Goal: Information Seeking & Learning: Learn about a topic

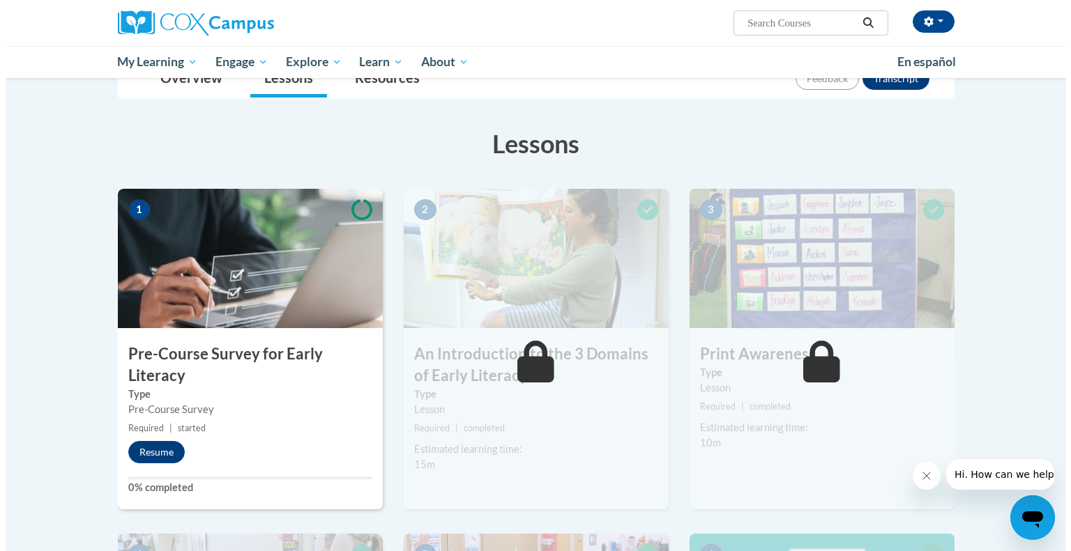
scroll to position [176, 0]
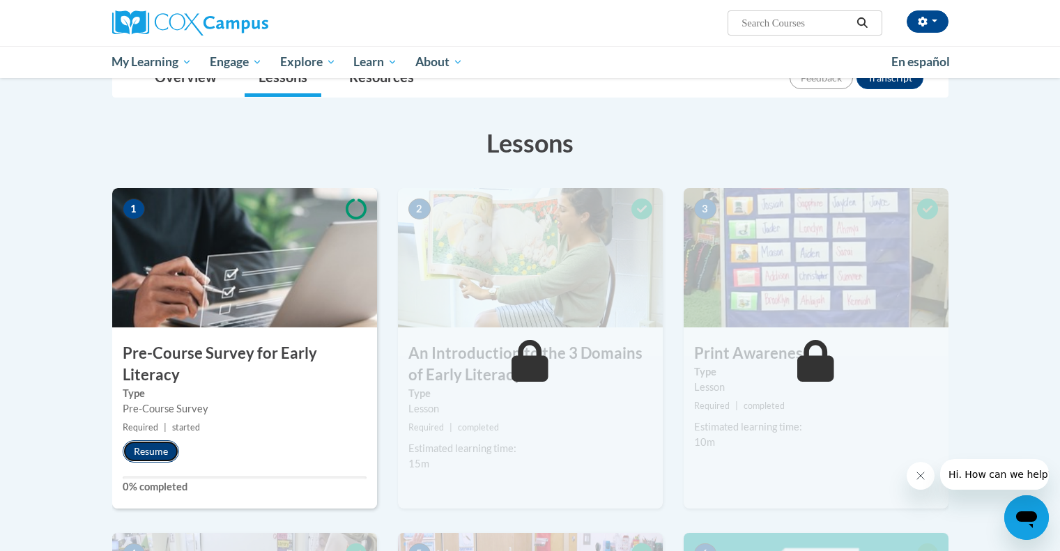
click at [164, 454] on button "Resume" at bounding box center [151, 451] width 56 height 22
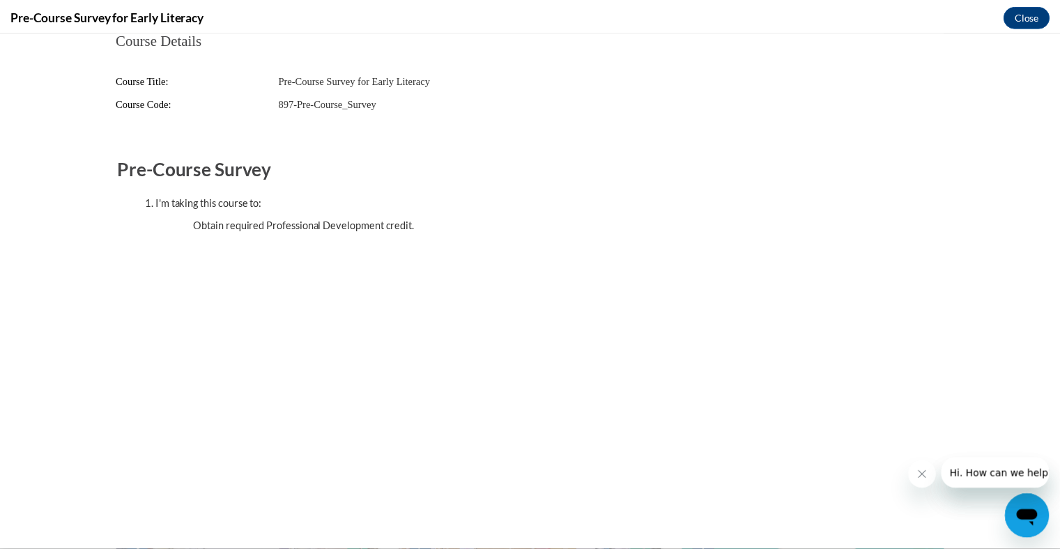
scroll to position [0, 0]
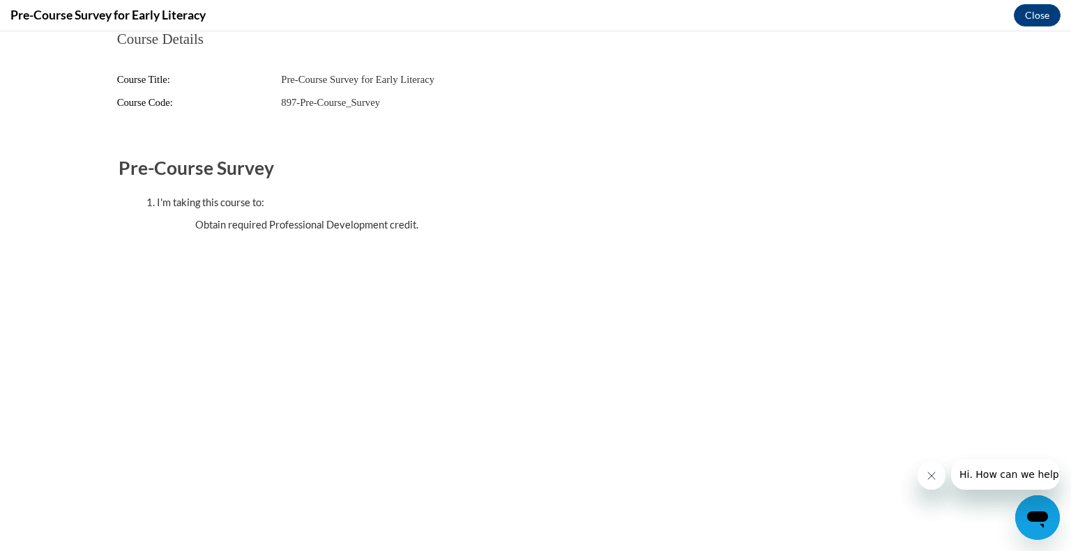
click at [932, 486] on button "Close message from company" at bounding box center [931, 476] width 28 height 28
click at [933, 479] on icon "Close message from company" at bounding box center [930, 476] width 7 height 7
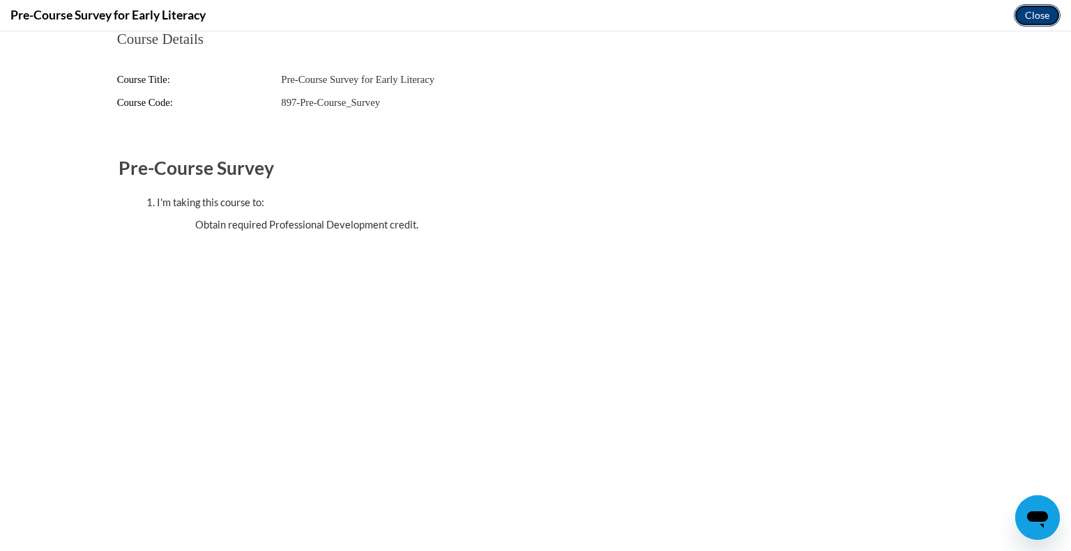
click at [1043, 13] on button "Close" at bounding box center [1036, 15] width 47 height 22
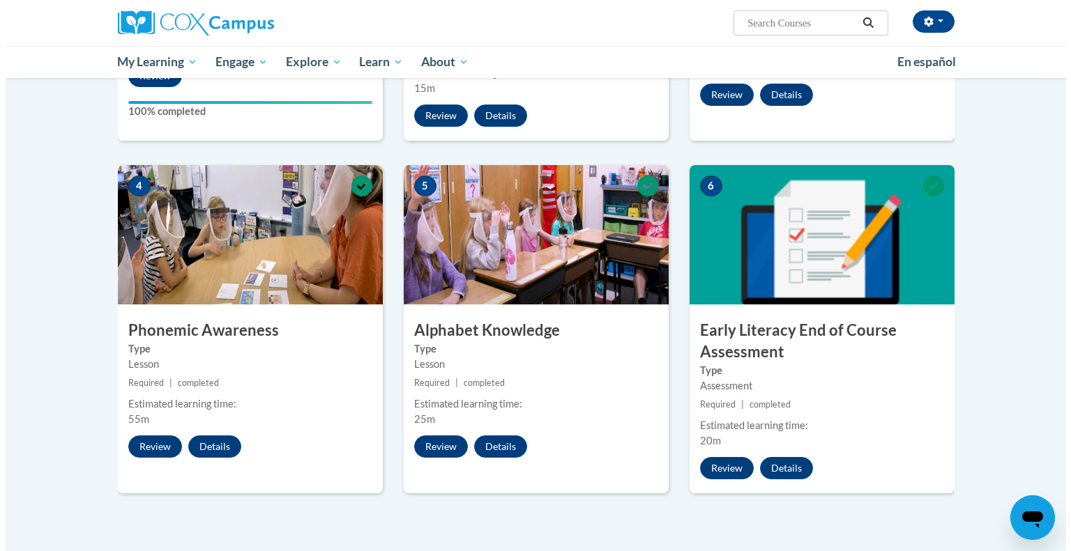
scroll to position [552, 0]
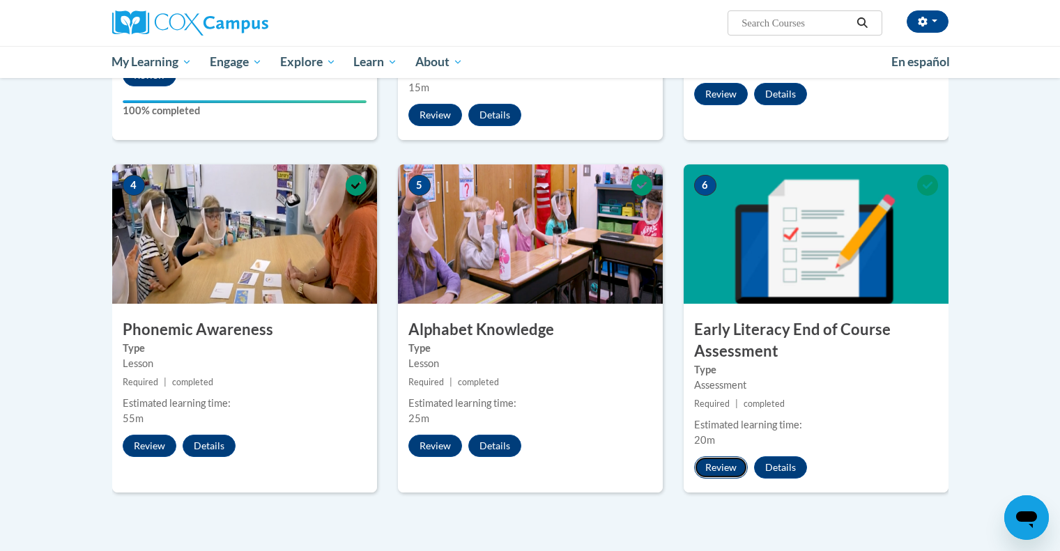
click at [718, 472] on button "Review" at bounding box center [721, 468] width 54 height 22
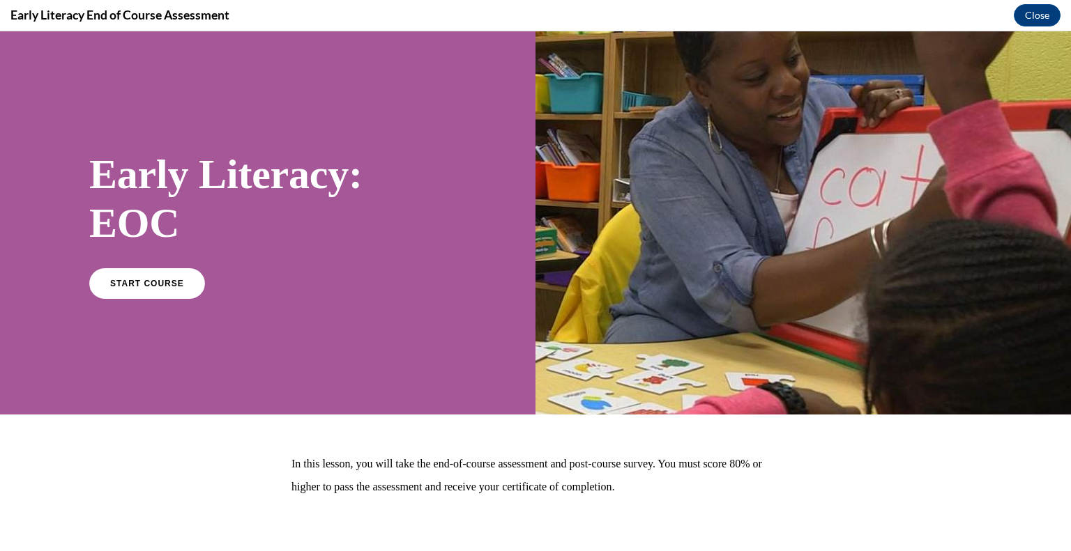
scroll to position [66, 0]
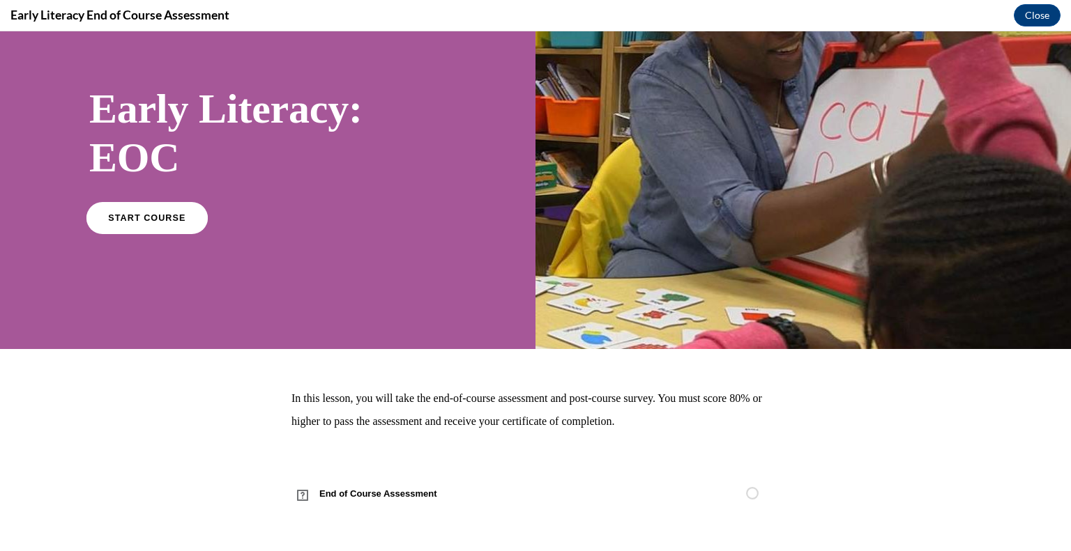
click at [145, 213] on span "START COURSE" at bounding box center [146, 218] width 77 height 10
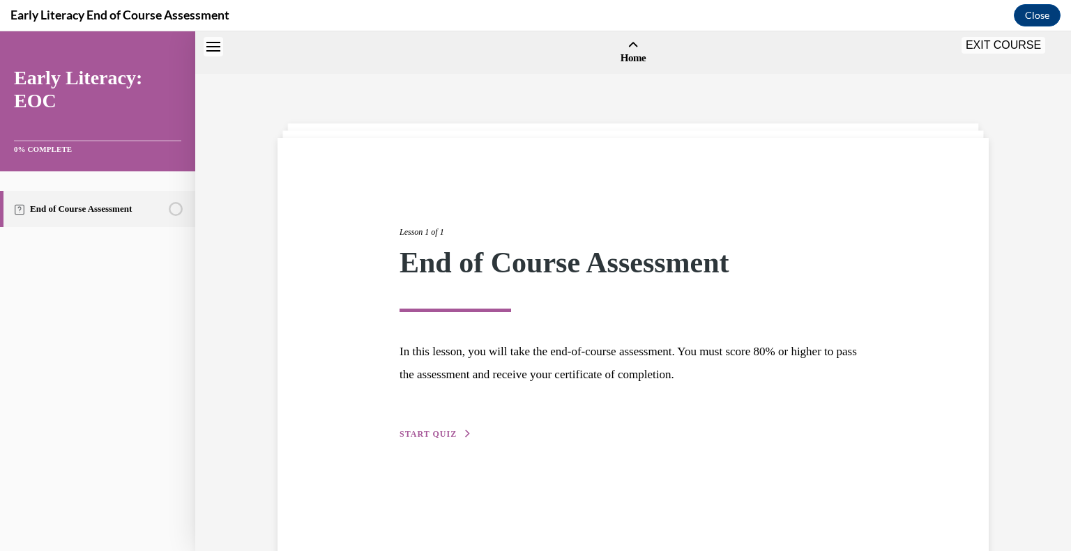
scroll to position [43, 0]
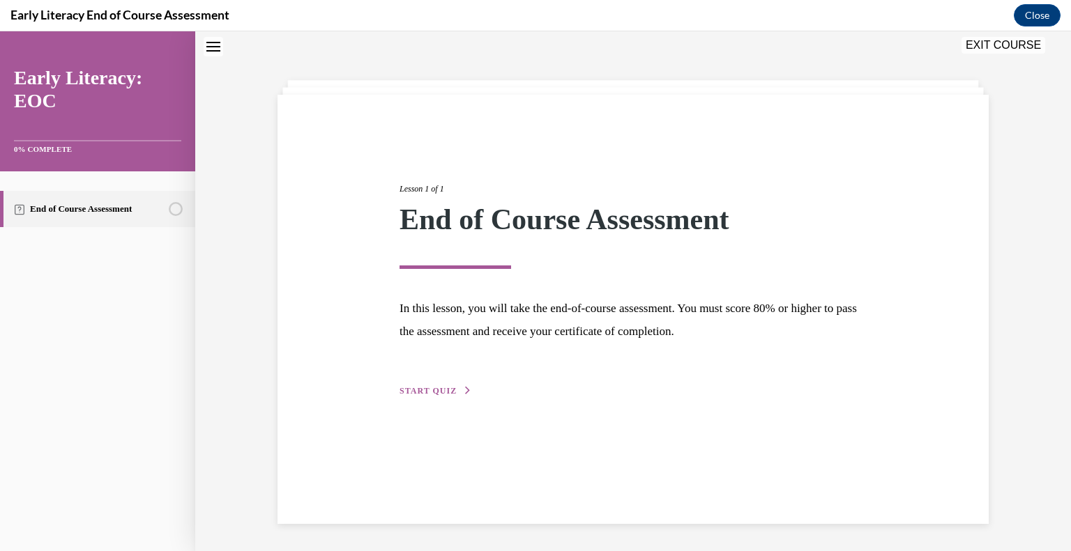
click at [413, 390] on span "START QUIZ" at bounding box center [427, 391] width 57 height 10
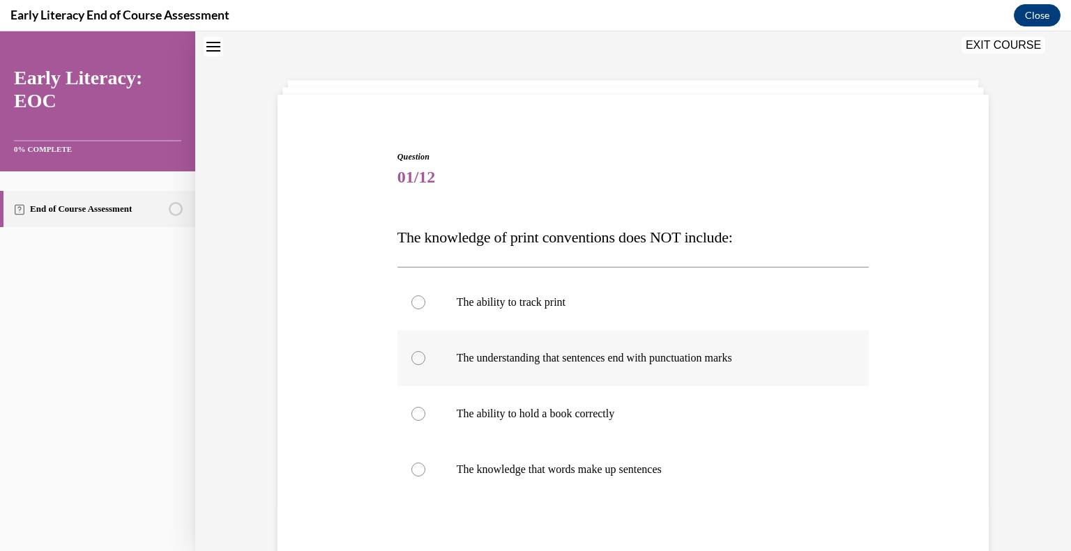
click at [408, 379] on div at bounding box center [633, 358] width 472 height 56
click at [518, 309] on div at bounding box center [633, 303] width 472 height 56
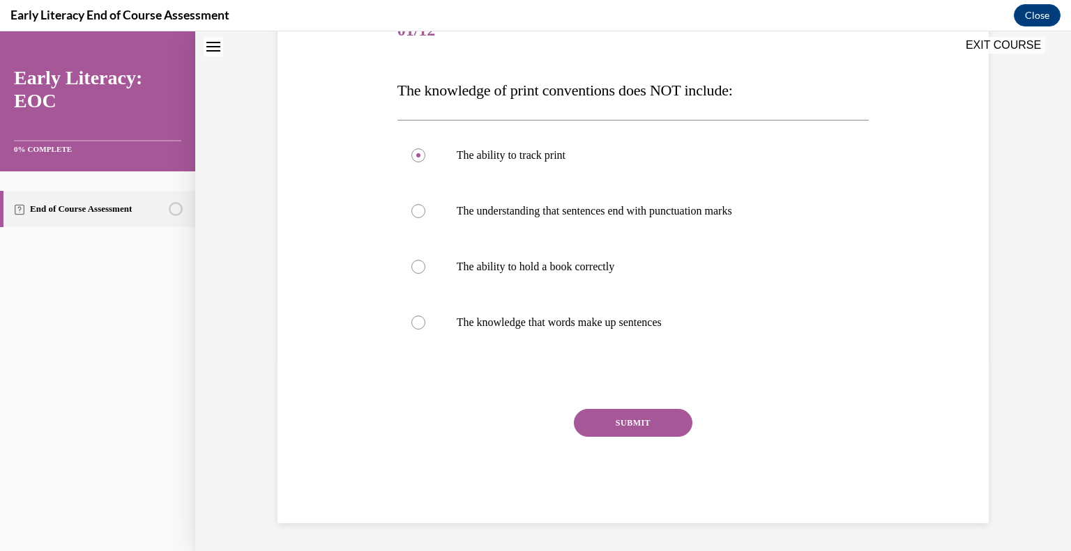
click at [628, 420] on button "SUBMIT" at bounding box center [633, 423] width 118 height 28
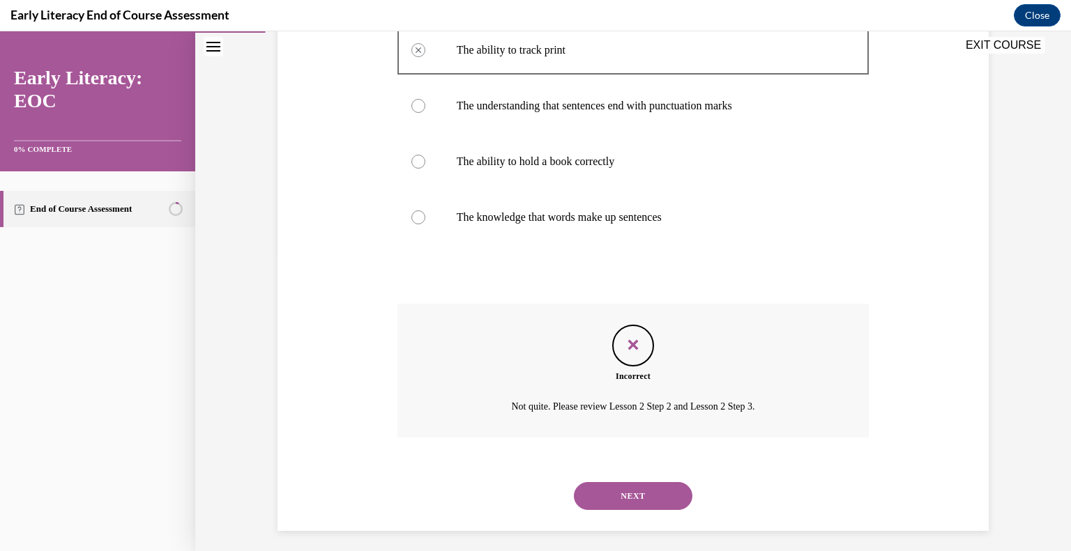
scroll to position [303, 0]
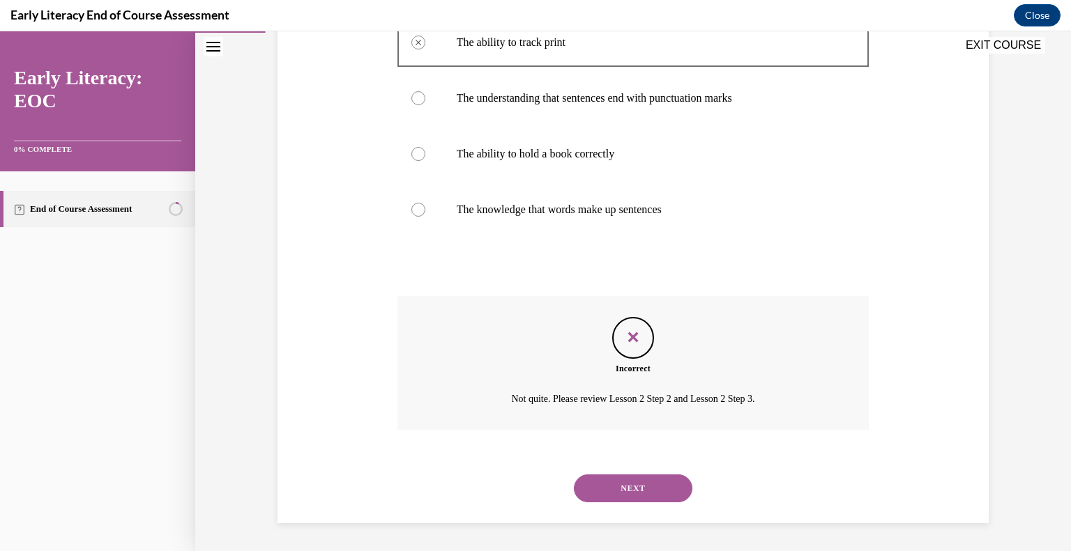
click at [621, 486] on button "NEXT" at bounding box center [633, 489] width 118 height 28
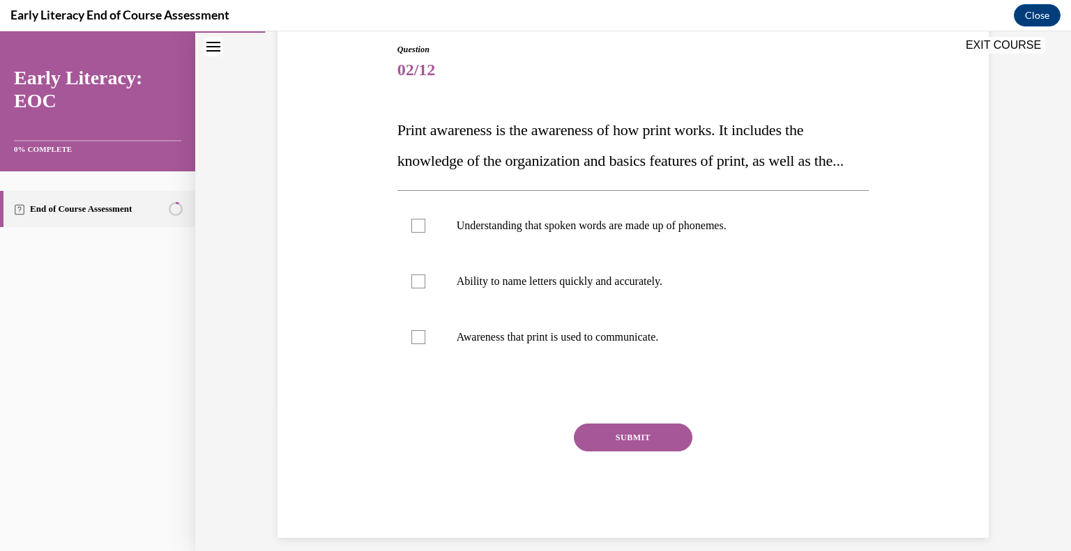
scroll to position [151, 0]
click at [633, 365] on div at bounding box center [633, 337] width 472 height 56
click at [644, 451] on button "SUBMIT" at bounding box center [633, 437] width 118 height 28
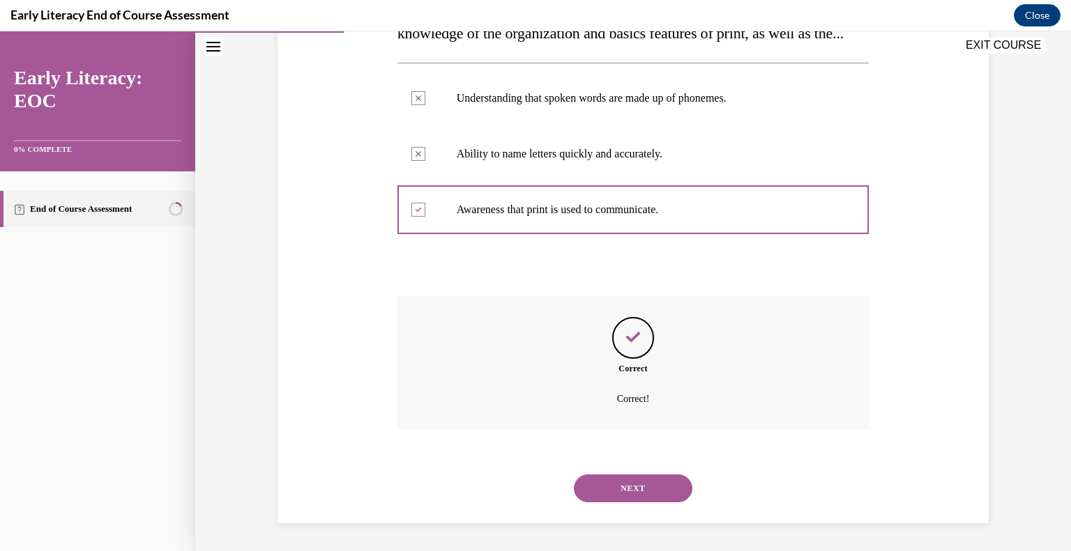
scroll to position [309, 0]
click at [636, 487] on button "NEXT" at bounding box center [633, 489] width 118 height 28
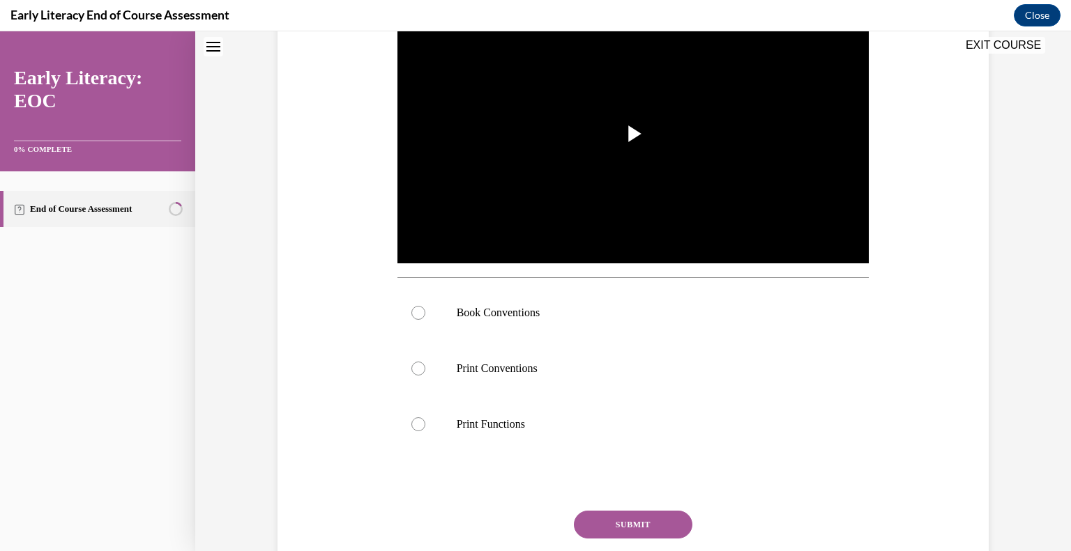
scroll to position [0, 0]
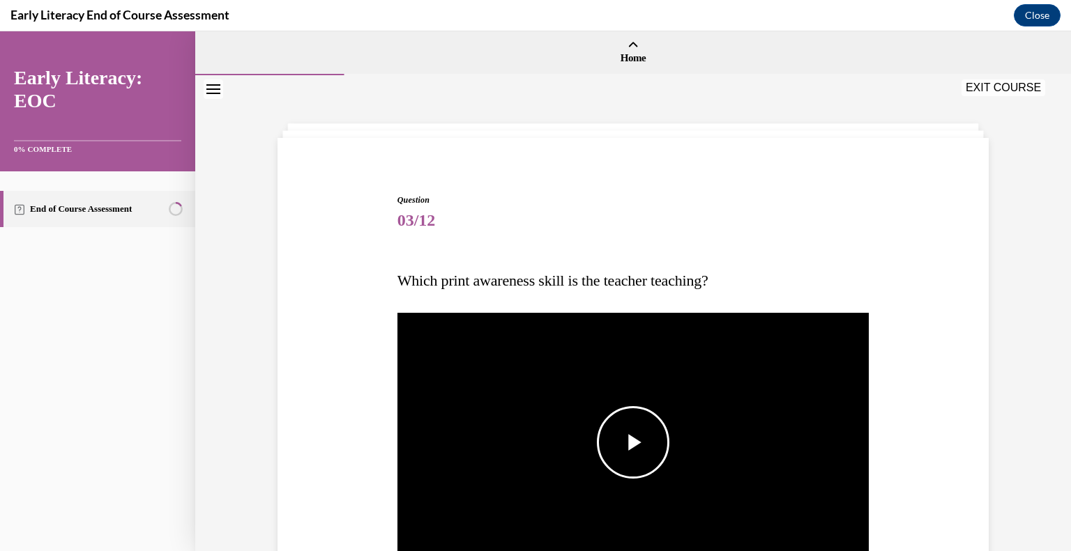
click at [633, 443] on span "Video player" at bounding box center [633, 443] width 0 height 0
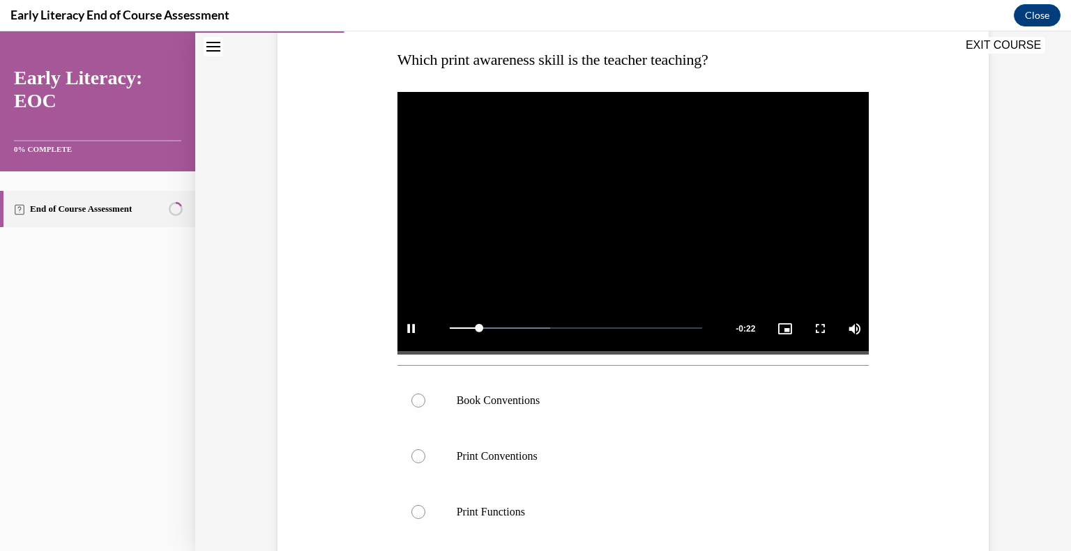
scroll to position [237, 0]
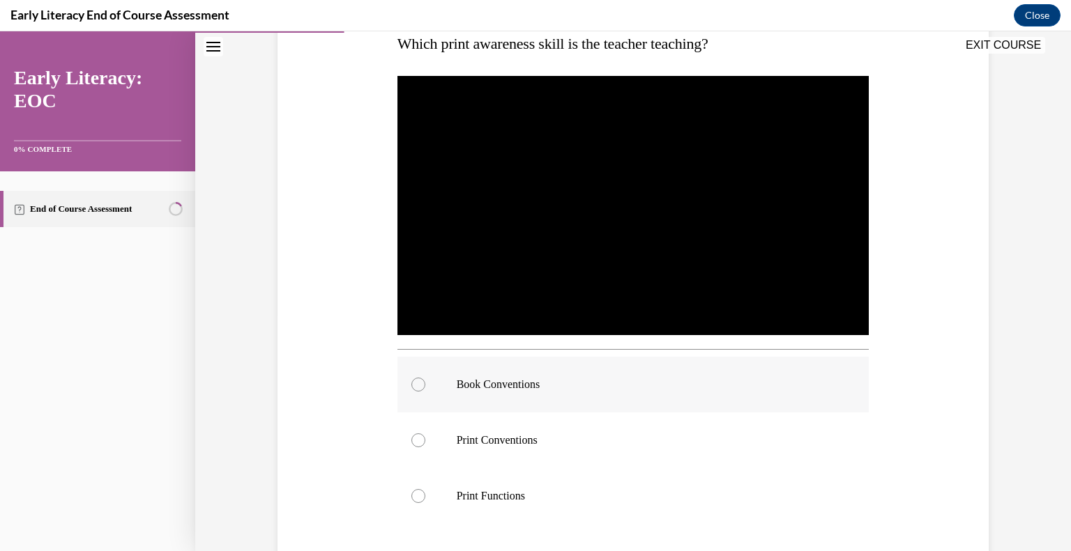
click at [608, 375] on div at bounding box center [633, 385] width 472 height 56
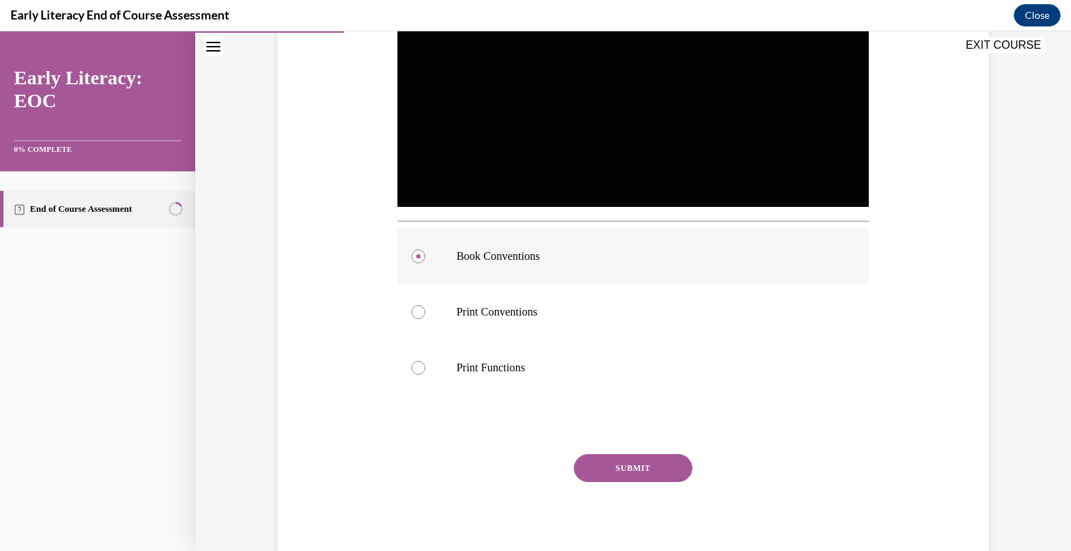
scroll to position [366, 0]
click at [605, 466] on button "SUBMIT" at bounding box center [633, 468] width 118 height 28
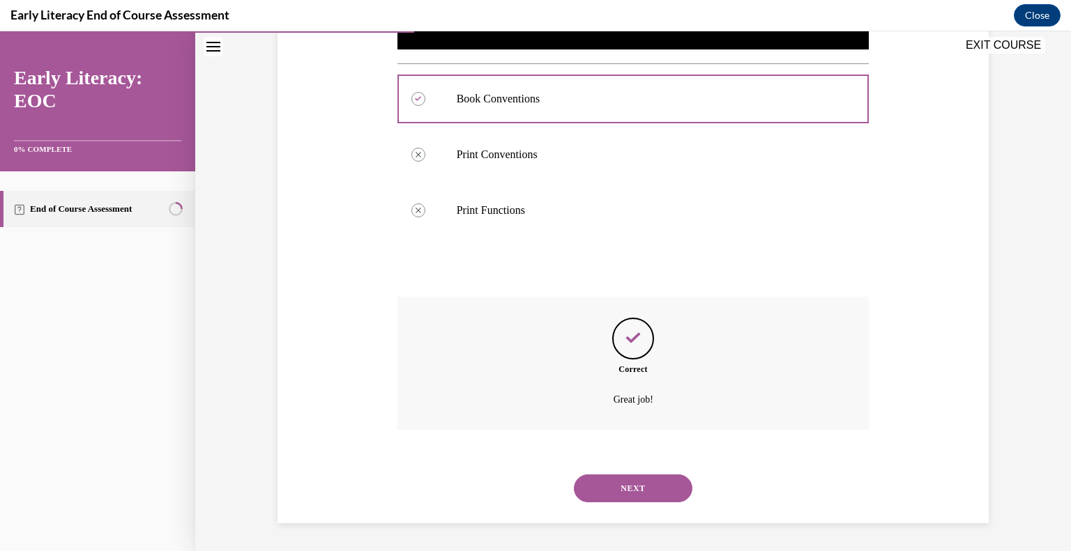
scroll to position [523, 0]
click at [617, 498] on button "NEXT" at bounding box center [633, 489] width 118 height 28
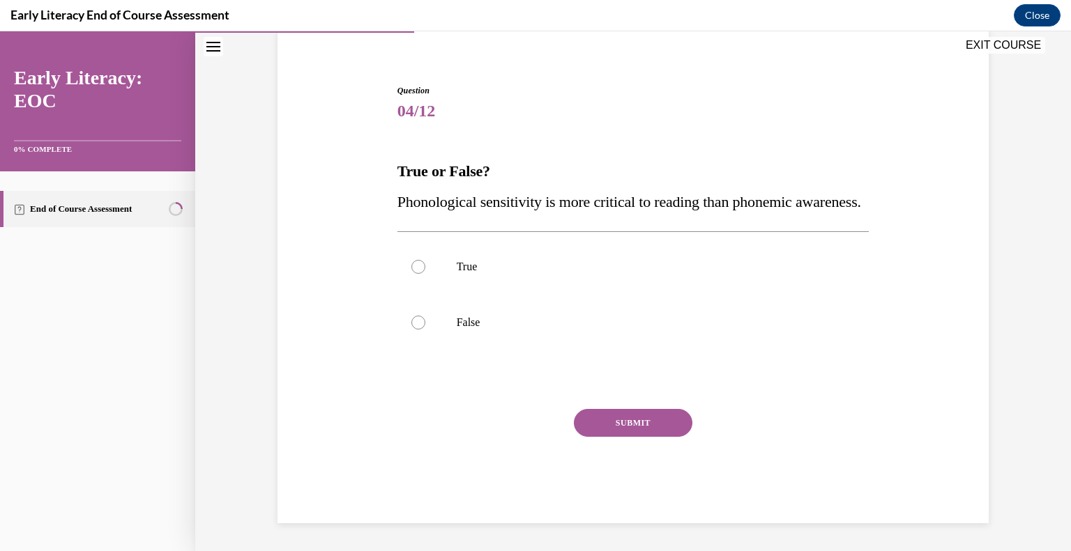
scroll to position [140, 0]
click at [558, 256] on div at bounding box center [633, 267] width 472 height 56
click at [640, 422] on button "SUBMIT" at bounding box center [633, 423] width 118 height 28
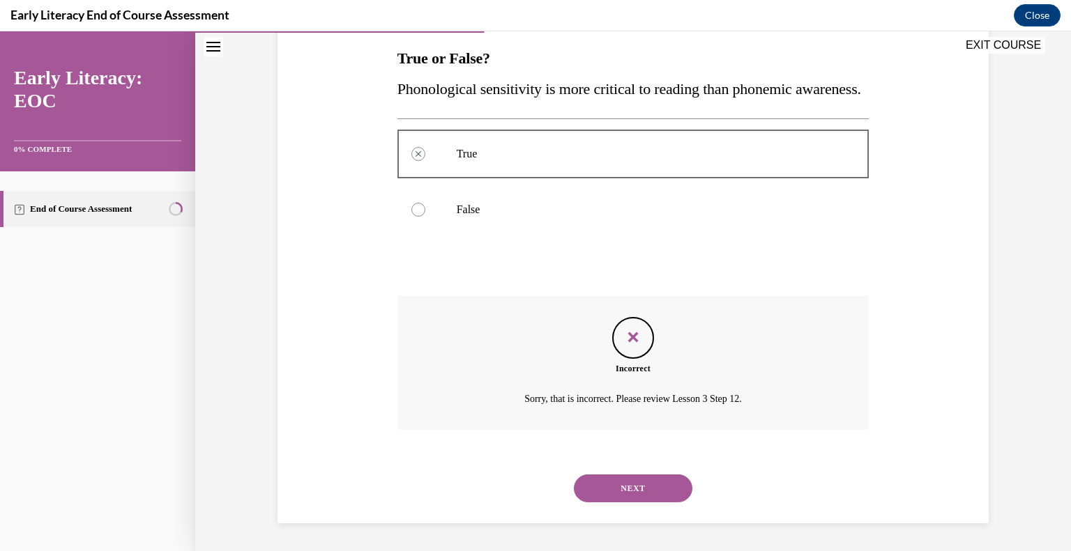
scroll to position [253, 0]
click at [617, 497] on button "NEXT" at bounding box center [633, 489] width 118 height 28
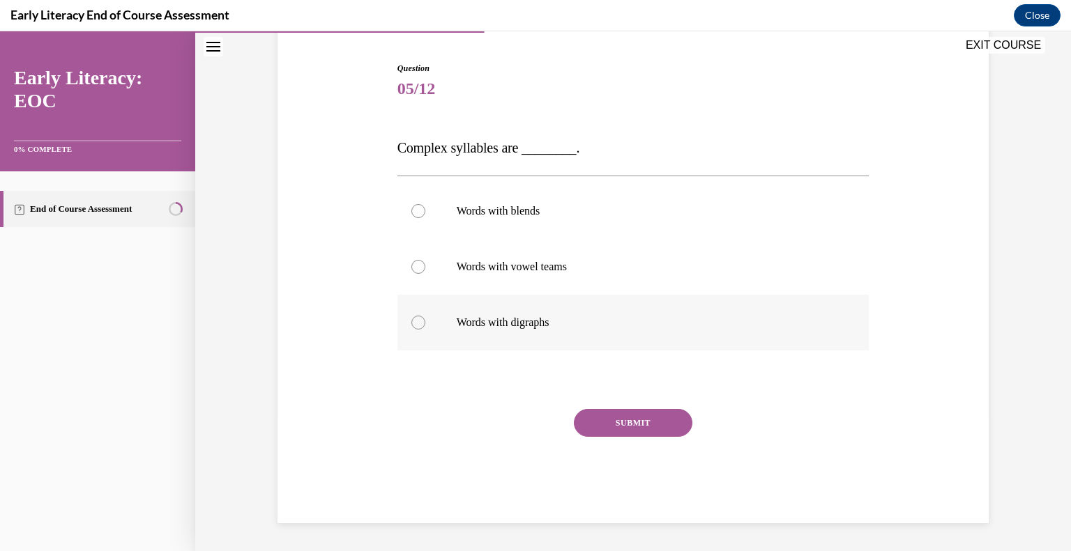
click at [585, 318] on p "Words with digraphs" at bounding box center [646, 323] width 378 height 14
click at [597, 417] on button "SUBMIT" at bounding box center [633, 423] width 118 height 28
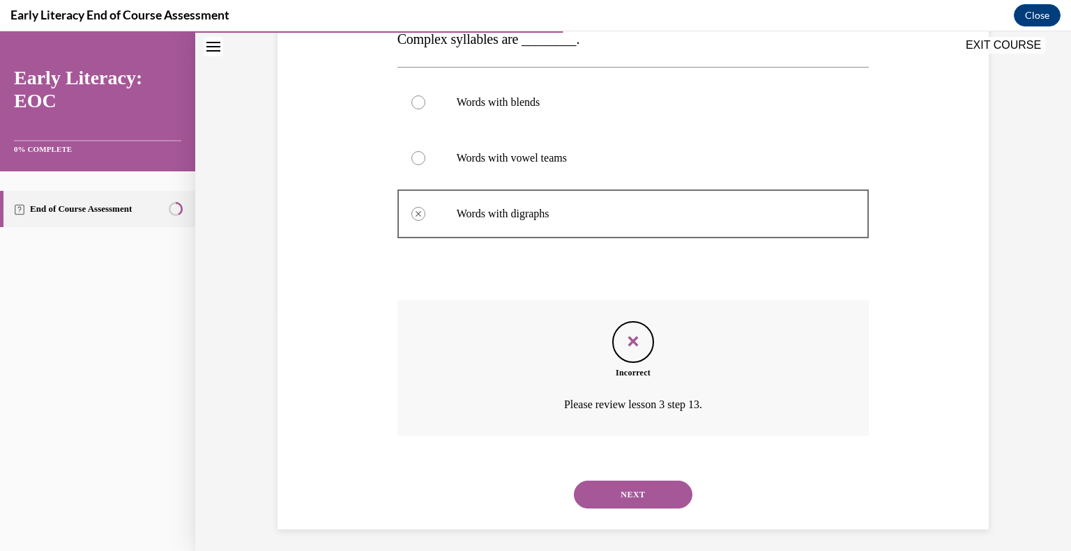
scroll to position [247, 0]
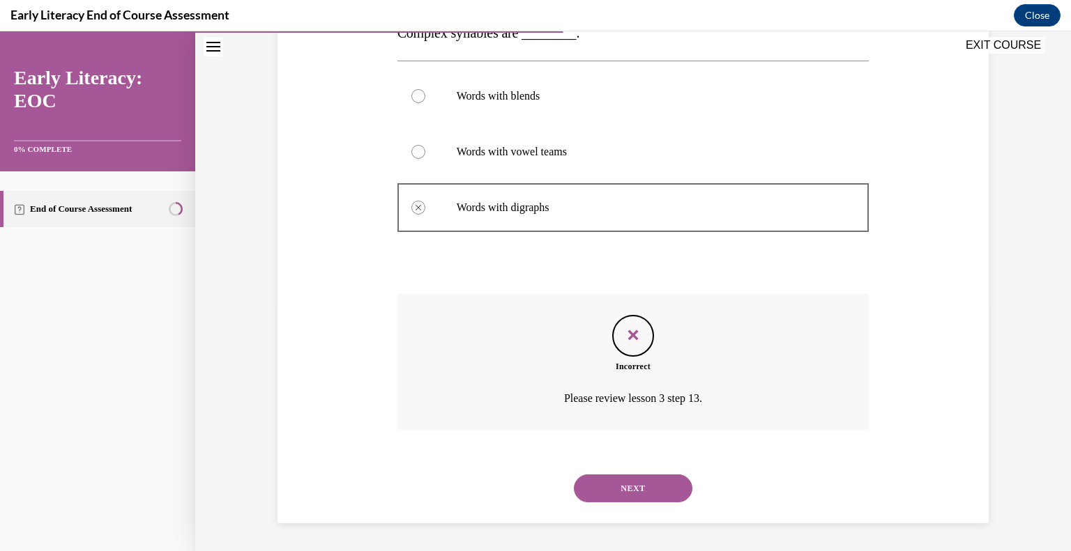
click at [612, 489] on button "NEXT" at bounding box center [633, 489] width 118 height 28
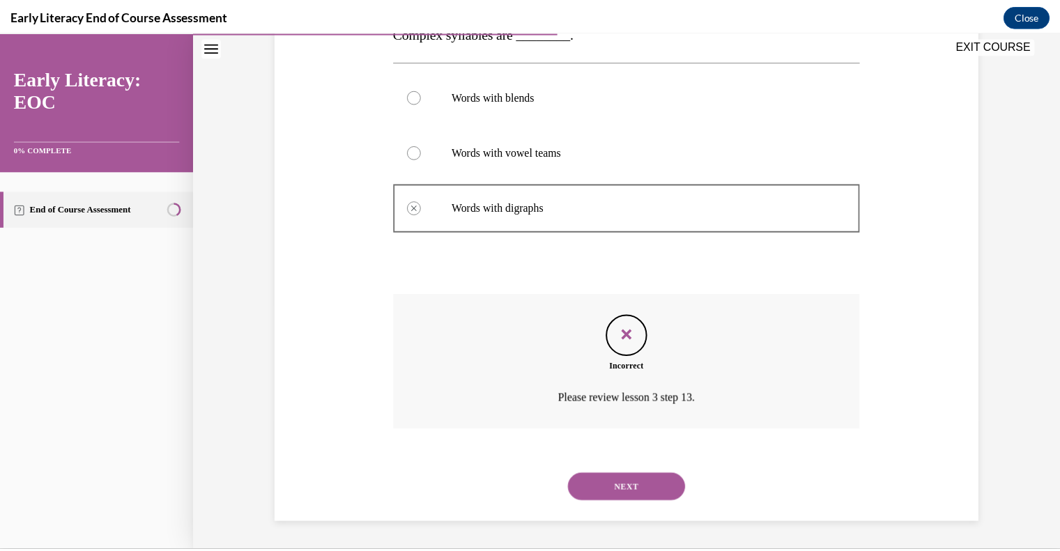
scroll to position [135, 0]
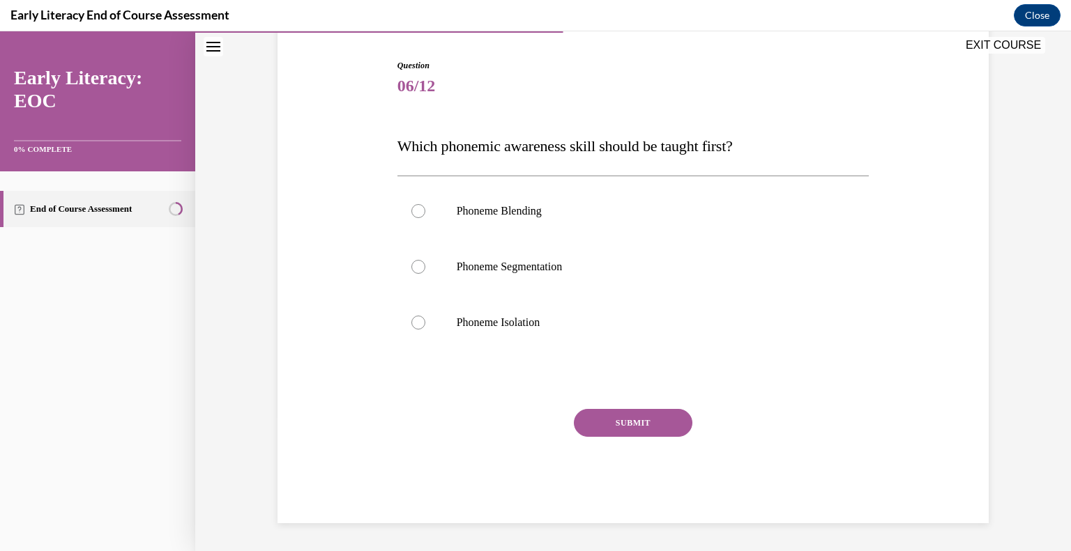
click at [995, 53] on button "EXIT COURSE" at bounding box center [1003, 45] width 84 height 17
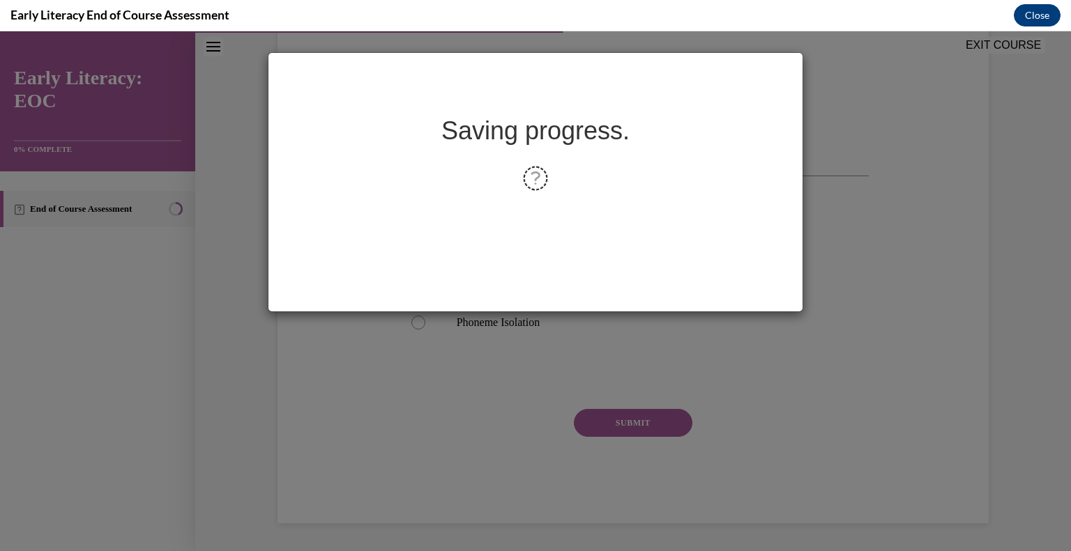
click at [1038, 10] on button "Close" at bounding box center [1036, 15] width 47 height 22
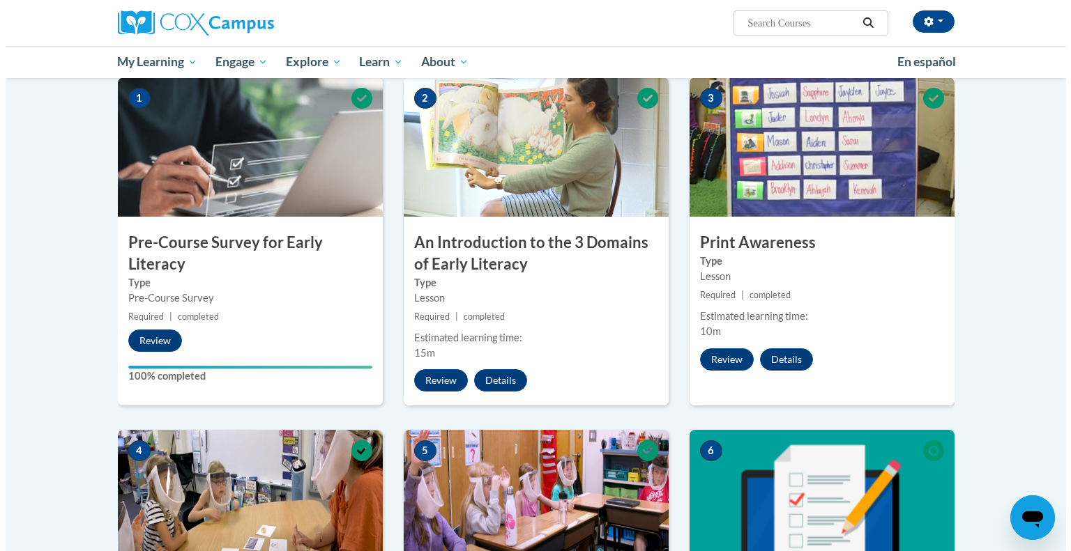
scroll to position [228, 0]
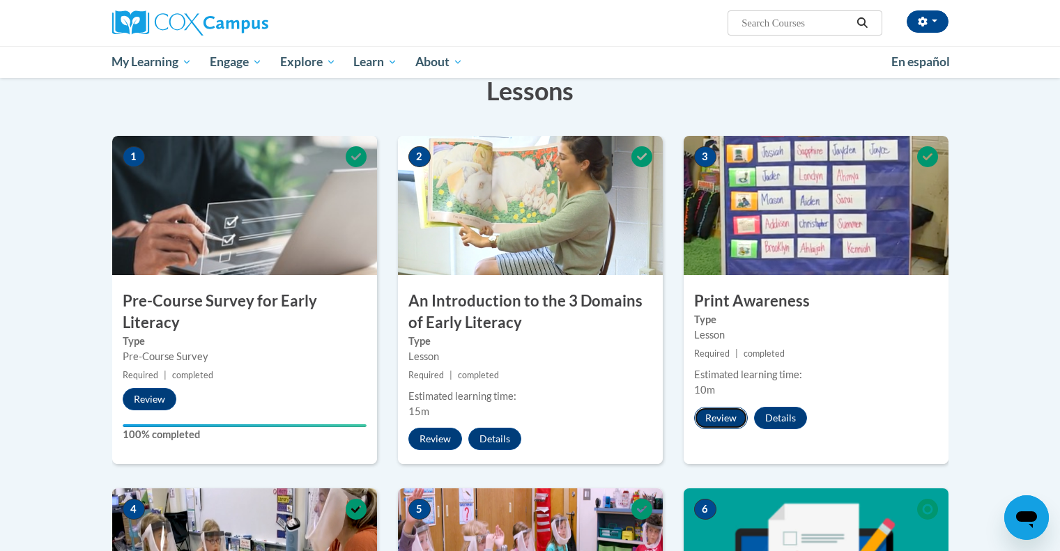
click at [733, 417] on button "Review" at bounding box center [721, 418] width 54 height 22
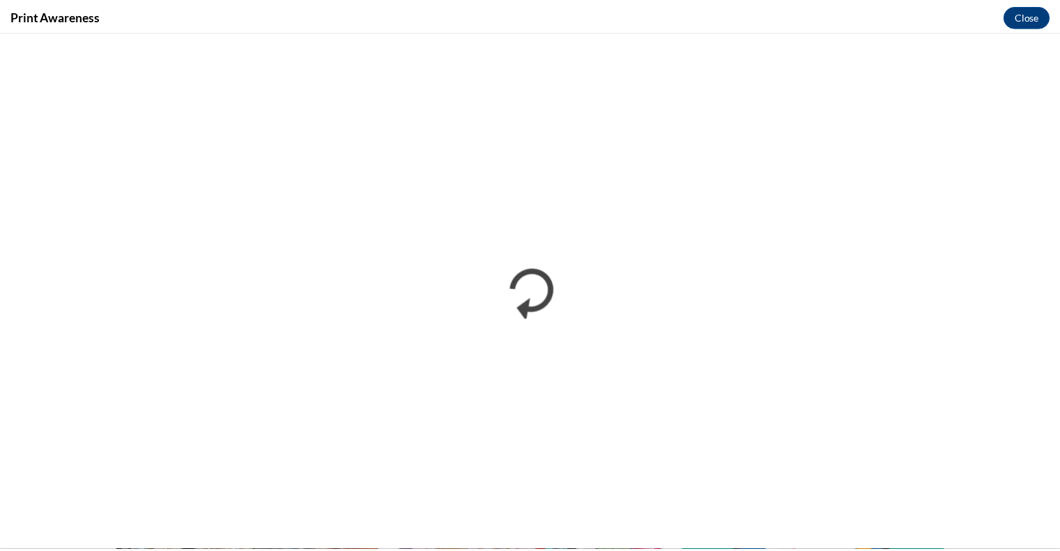
scroll to position [0, 0]
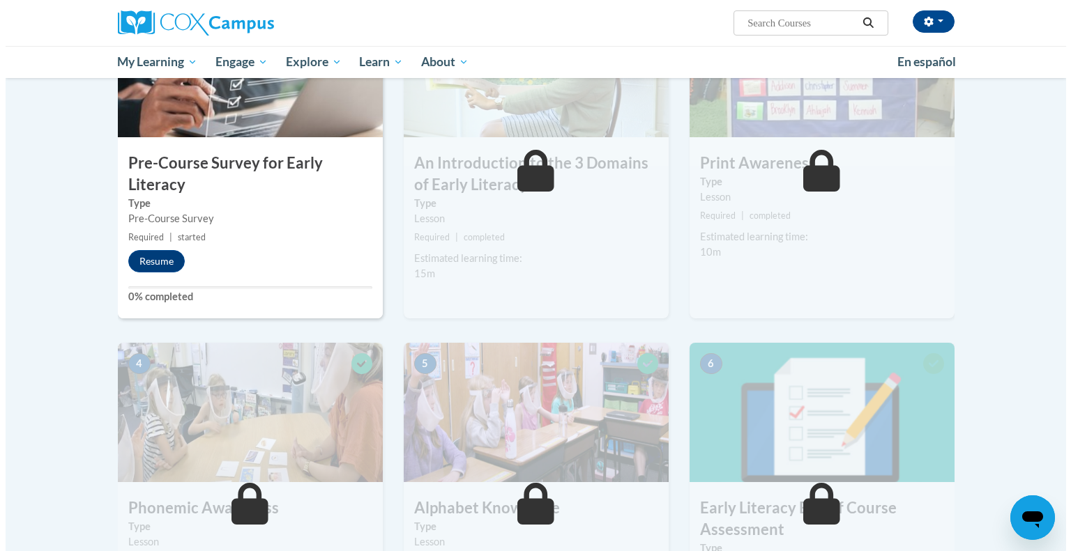
scroll to position [370, 0]
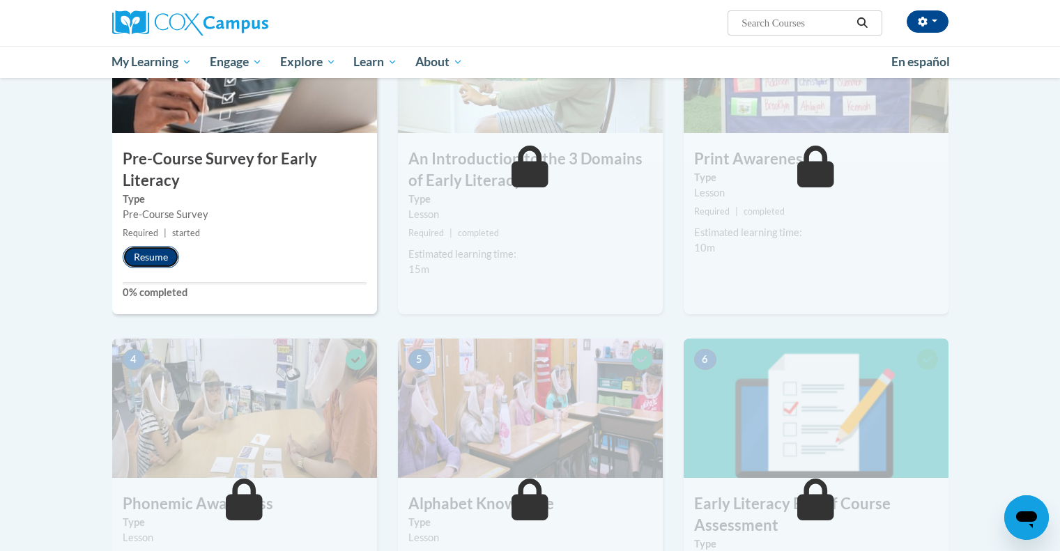
click at [153, 258] on button "Resume" at bounding box center [151, 257] width 56 height 22
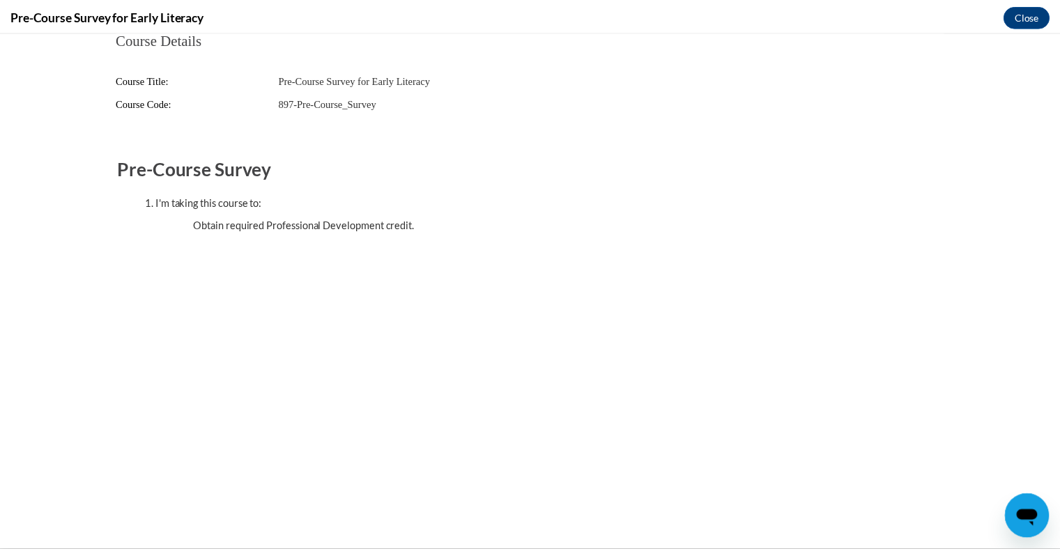
scroll to position [0, 0]
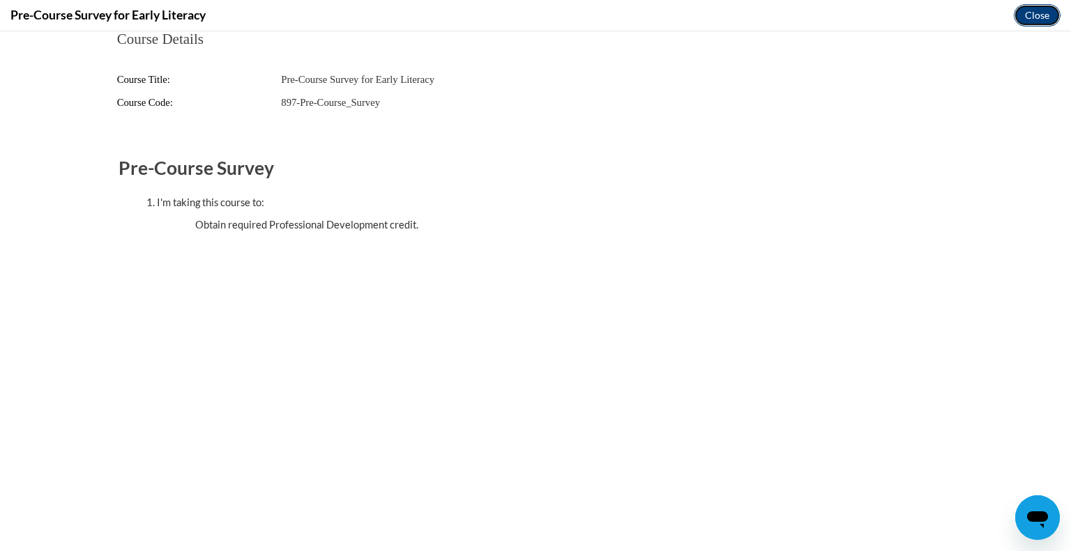
click at [1038, 23] on button "Close" at bounding box center [1036, 15] width 47 height 22
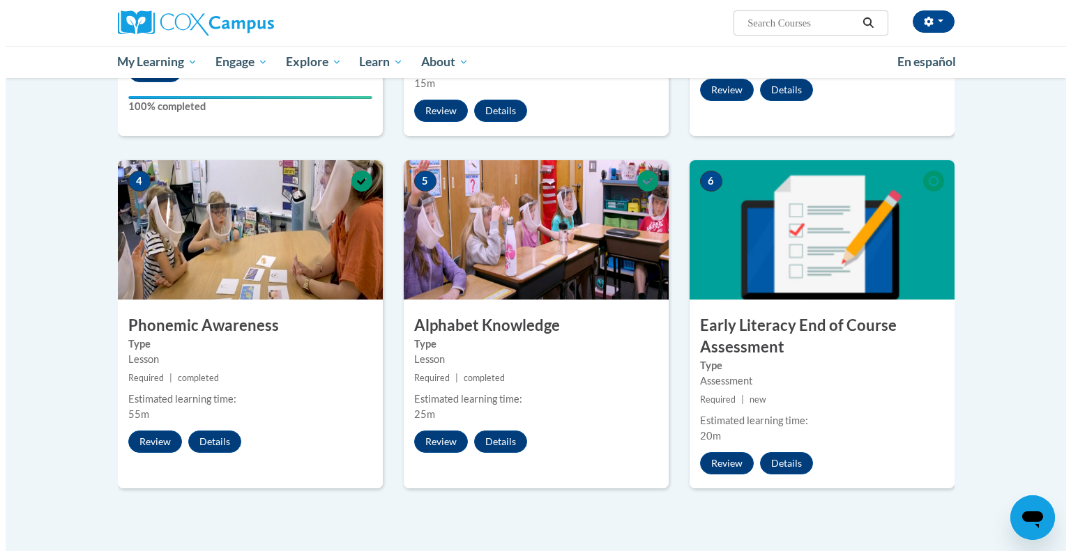
scroll to position [563, 0]
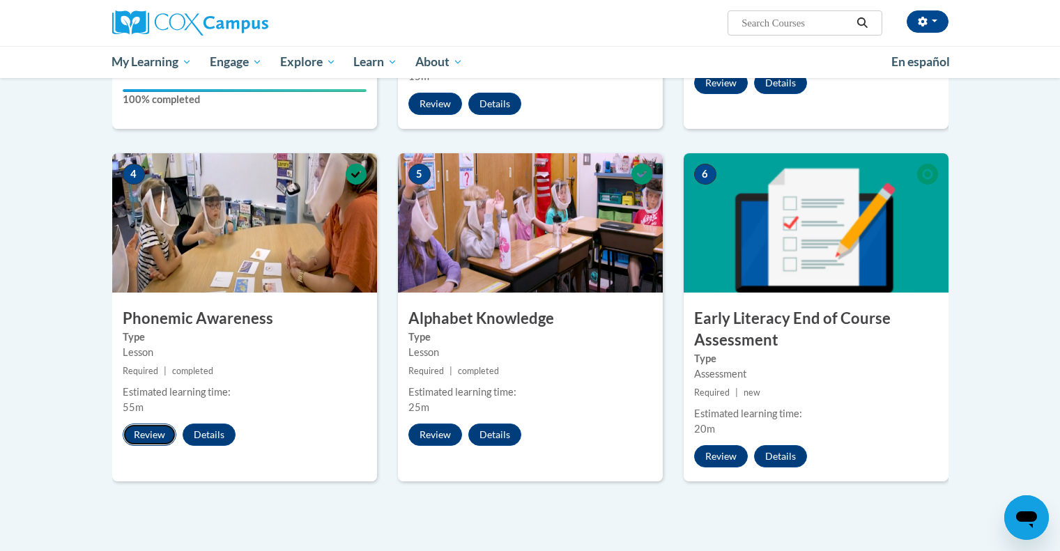
click at [152, 437] on button "Review" at bounding box center [150, 435] width 54 height 22
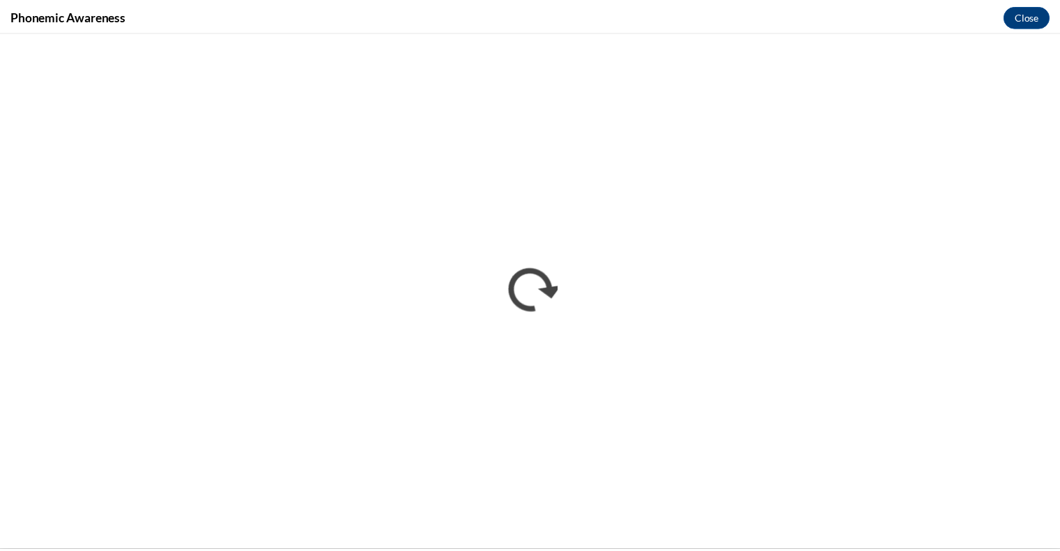
scroll to position [0, 0]
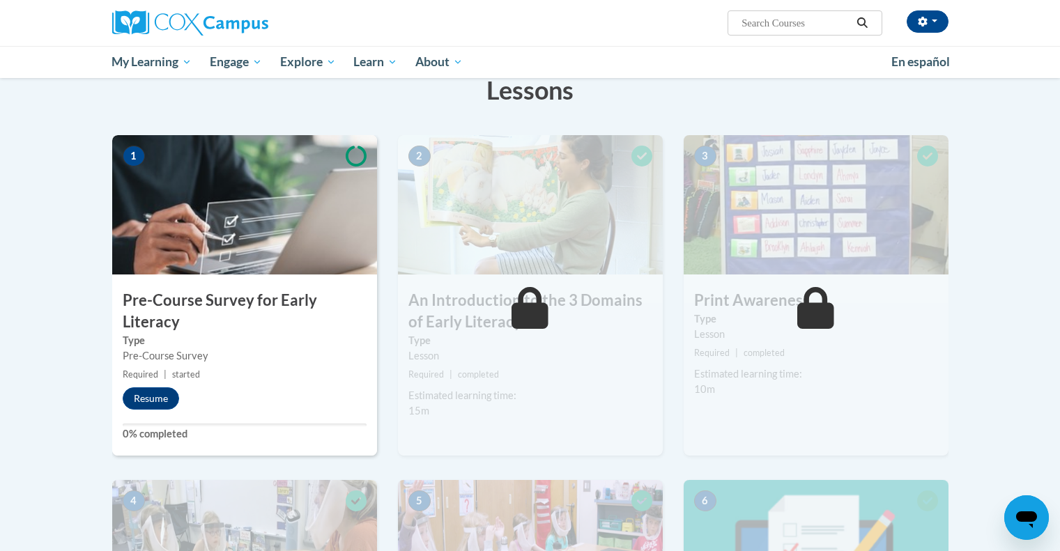
scroll to position [229, 0]
click at [839, 336] on div "Lesson" at bounding box center [816, 333] width 244 height 15
click at [155, 399] on button "Resume" at bounding box center [151, 398] width 56 height 22
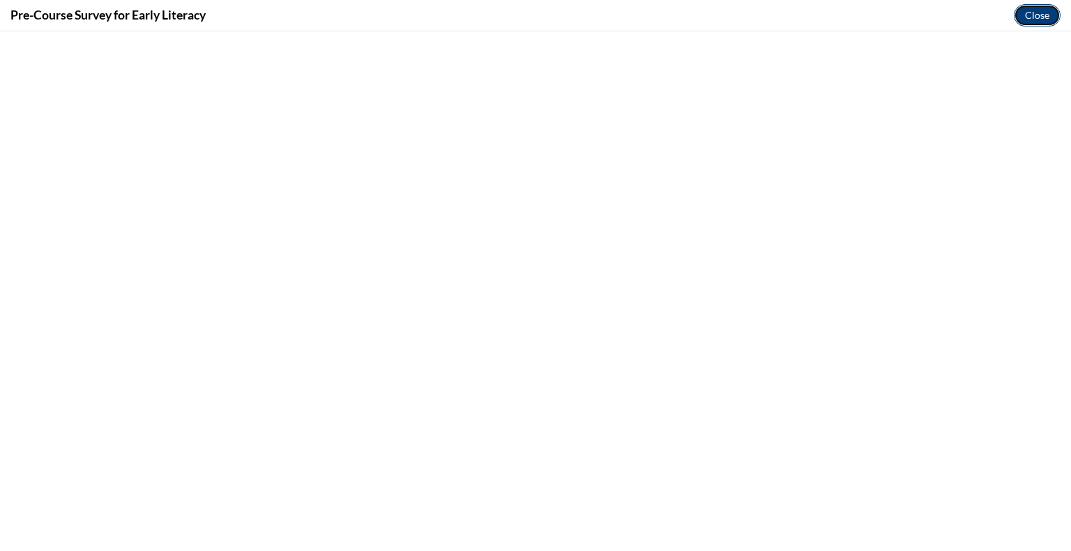
click at [1029, 22] on button "Close" at bounding box center [1036, 15] width 47 height 22
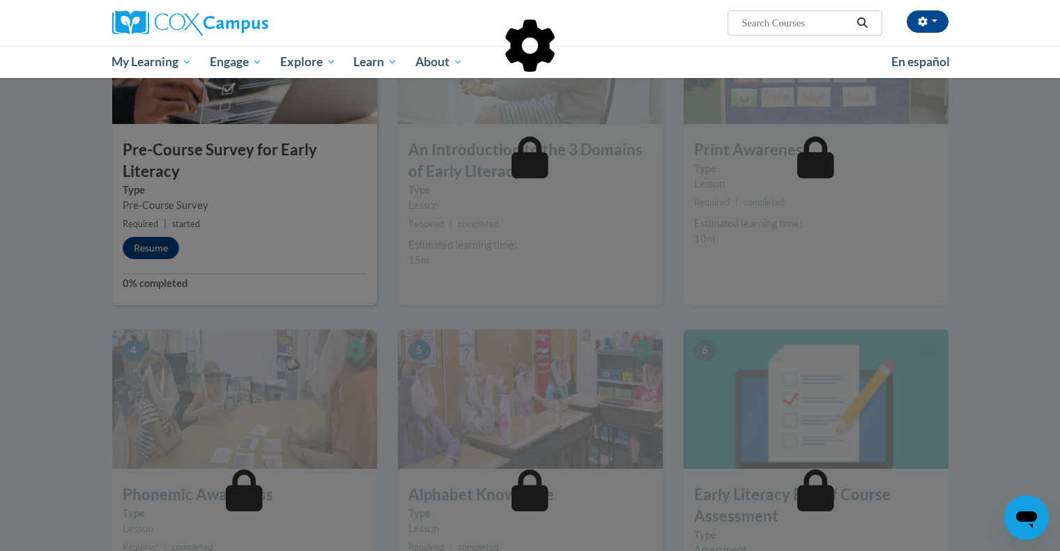
scroll to position [523, 0]
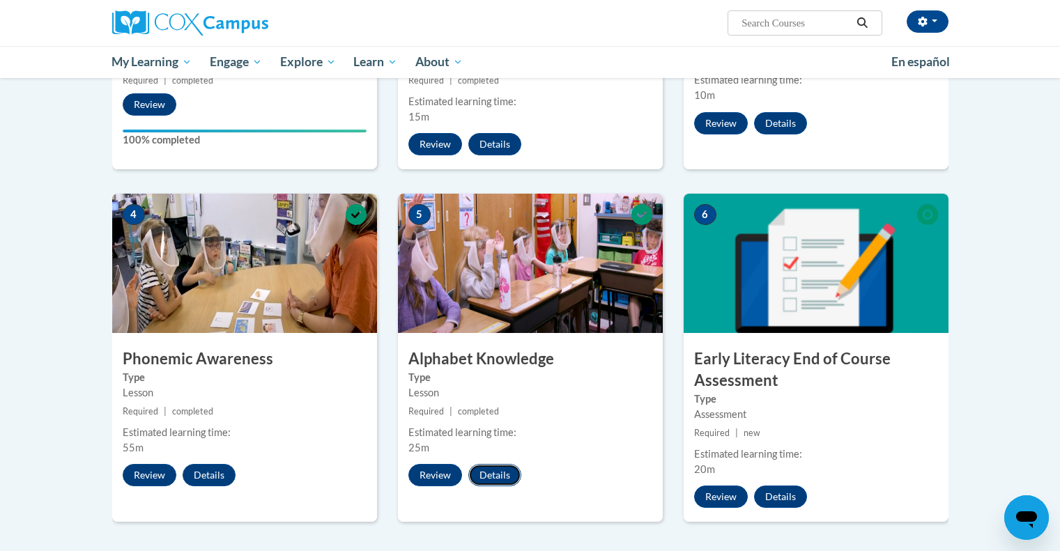
click at [498, 473] on button "Details" at bounding box center [494, 475] width 53 height 22
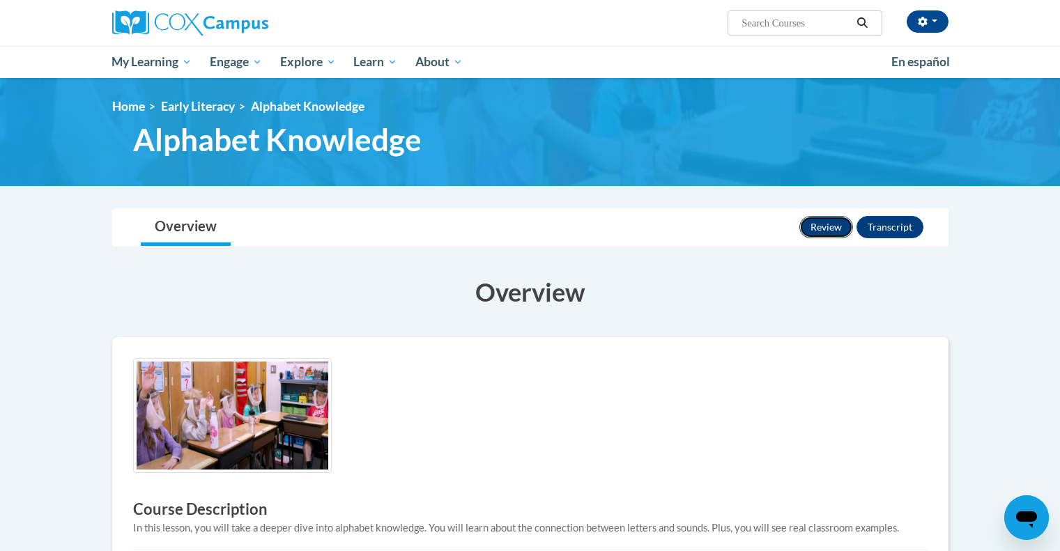
click at [825, 235] on button "Review" at bounding box center [826, 227] width 54 height 22
click at [209, 108] on link "Early Literacy" at bounding box center [198, 106] width 74 height 15
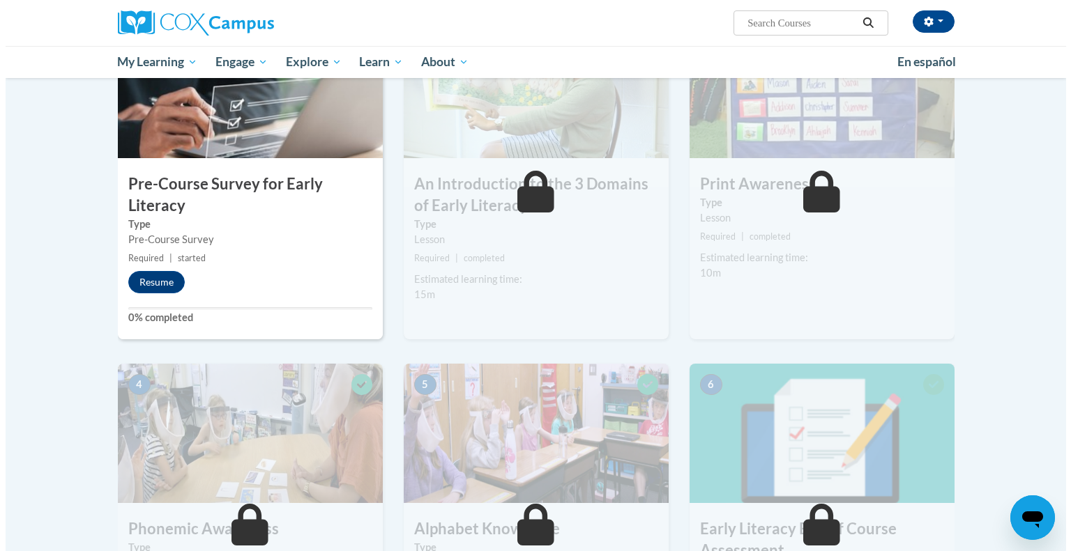
scroll to position [346, 0]
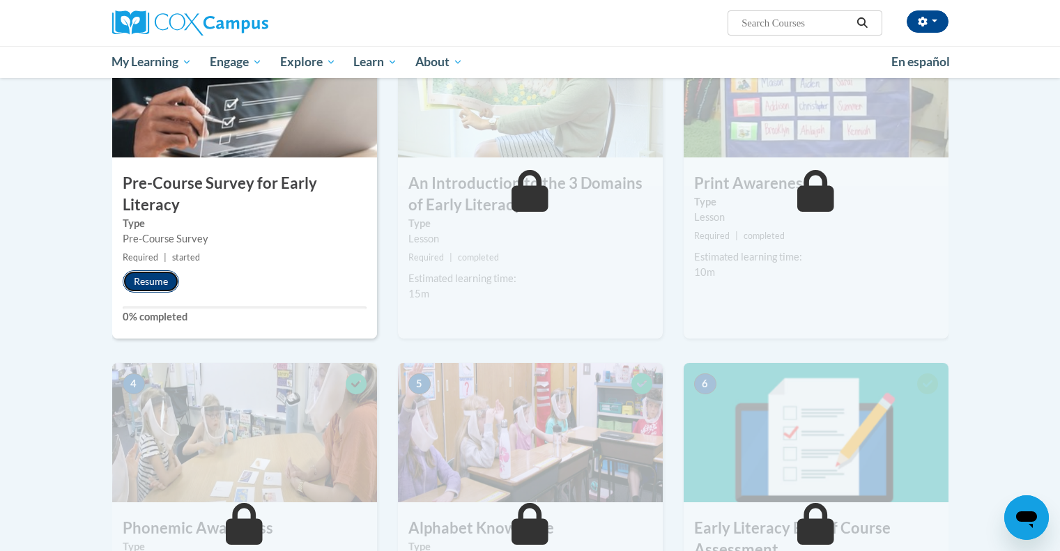
click at [155, 277] on button "Resume" at bounding box center [151, 281] width 56 height 22
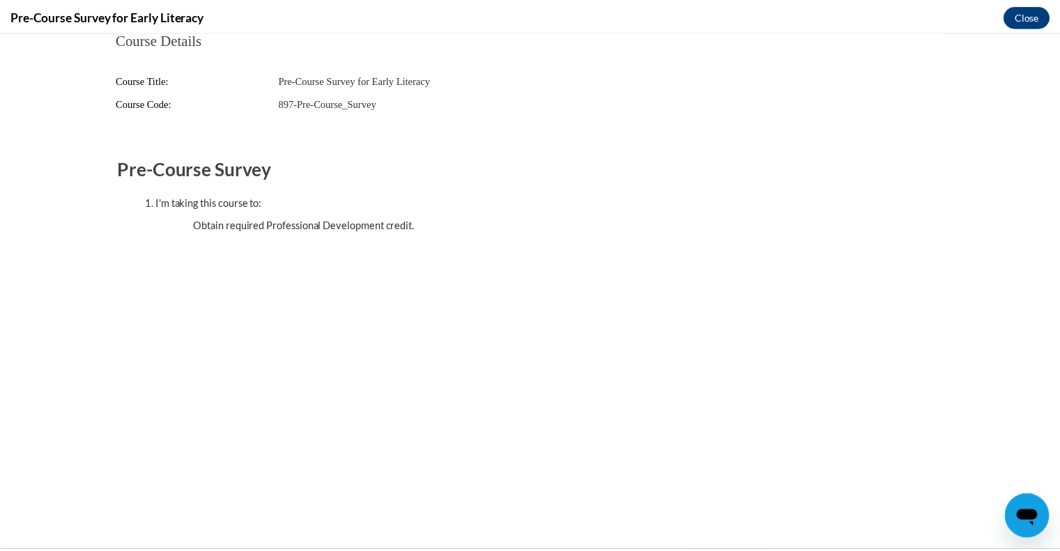
scroll to position [0, 0]
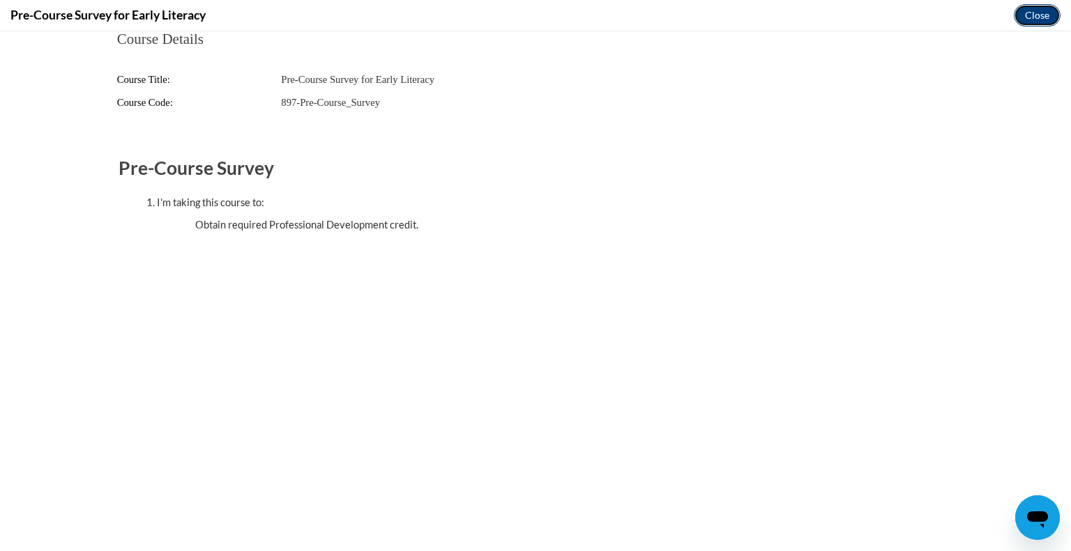
click at [1038, 21] on button "Close" at bounding box center [1036, 15] width 47 height 22
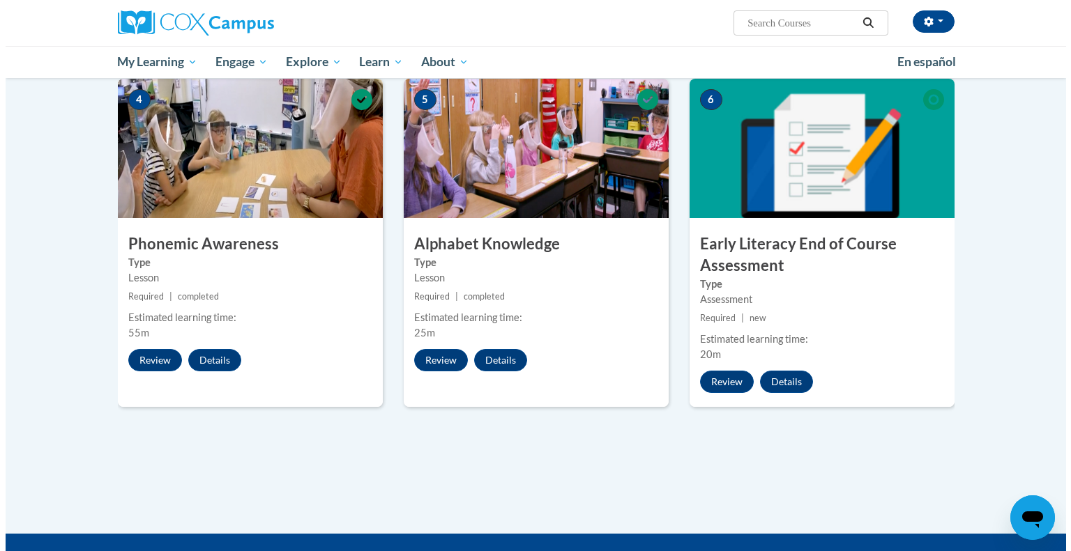
scroll to position [638, 0]
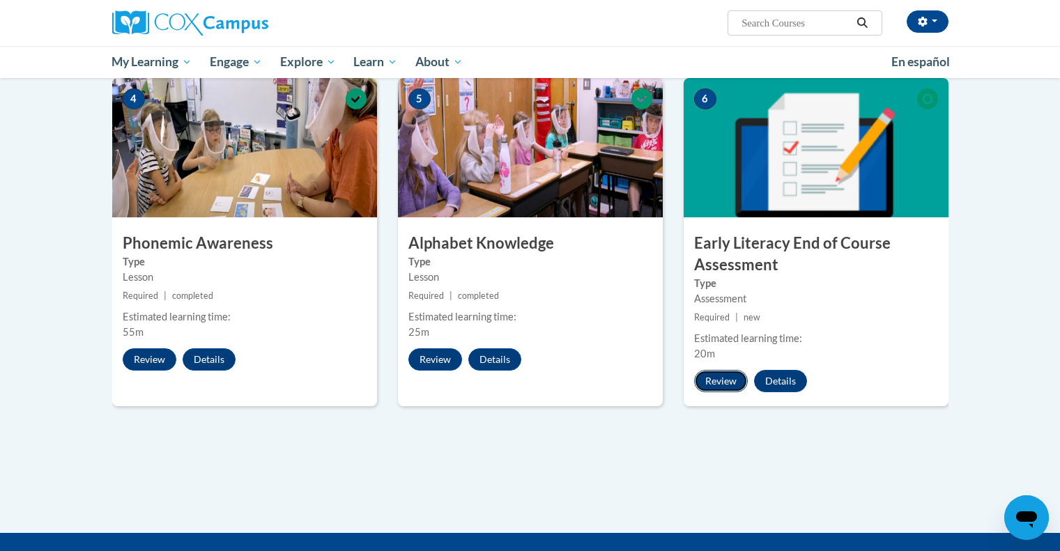
click at [722, 377] on button "Review" at bounding box center [721, 381] width 54 height 22
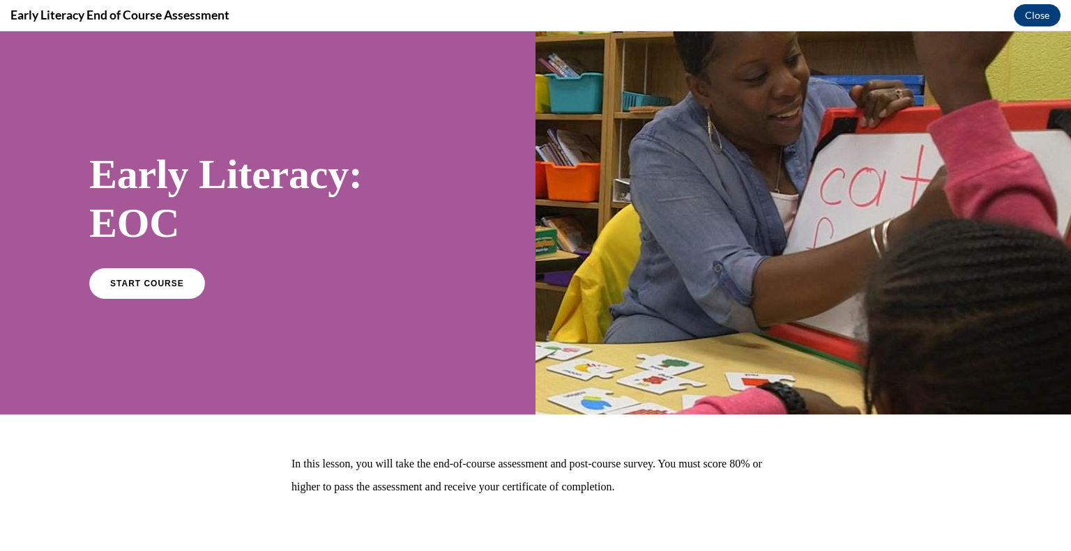
scroll to position [66, 0]
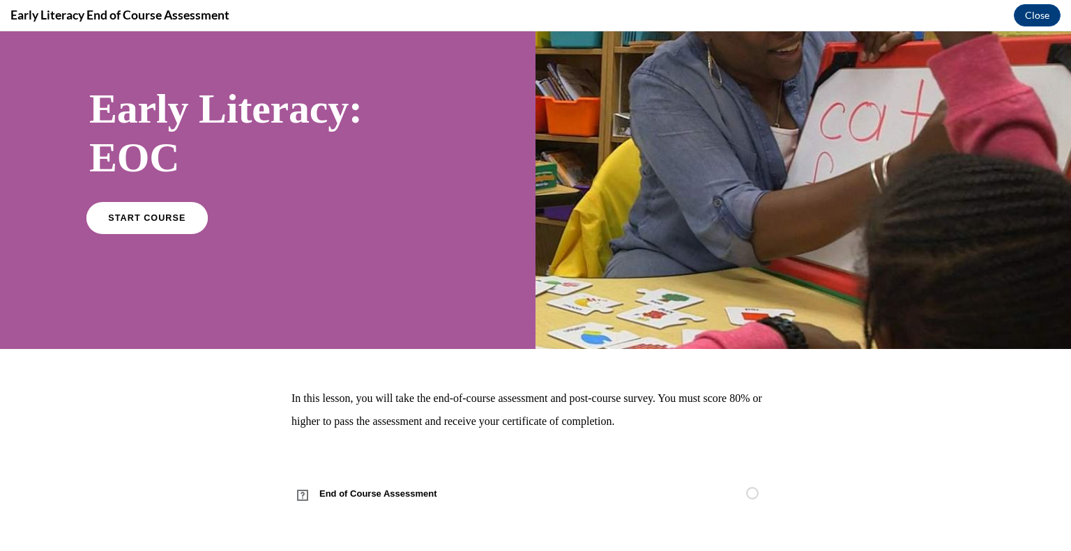
click at [140, 222] on span "START COURSE" at bounding box center [146, 218] width 77 height 10
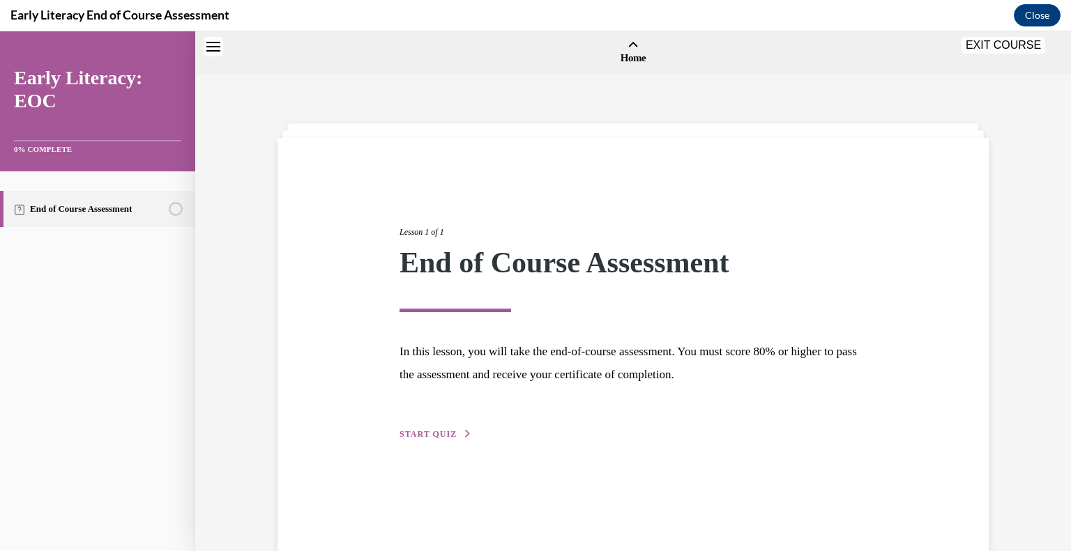
scroll to position [43, 0]
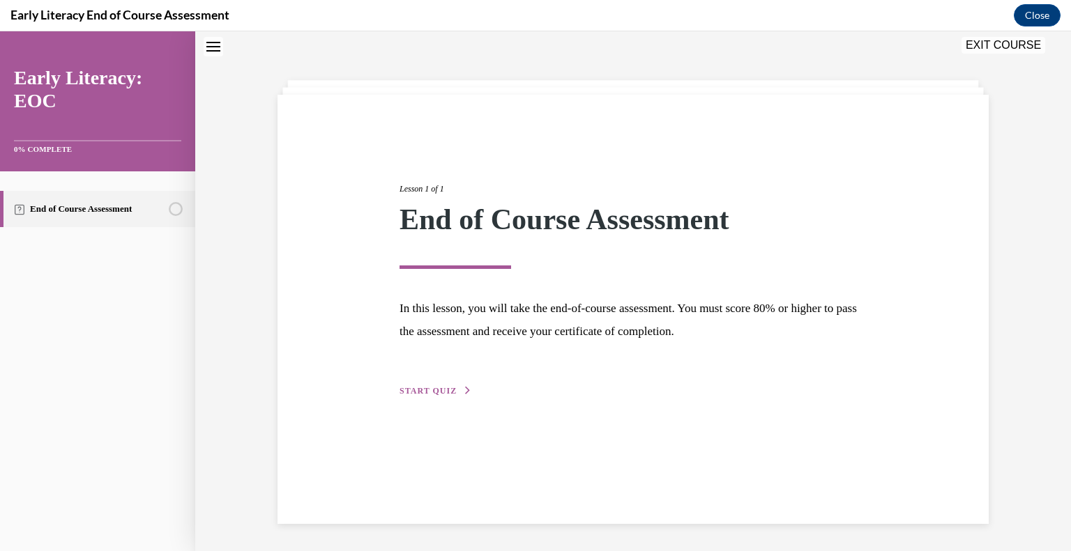
click at [413, 391] on span "START QUIZ" at bounding box center [427, 391] width 57 height 10
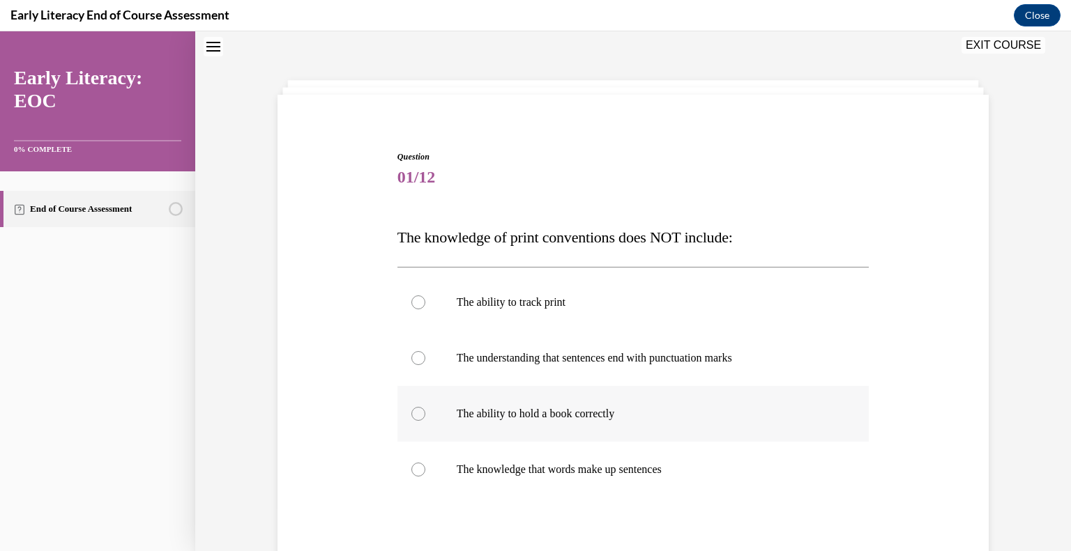
click at [507, 418] on p "The ability to hold a book correctly" at bounding box center [646, 414] width 378 height 14
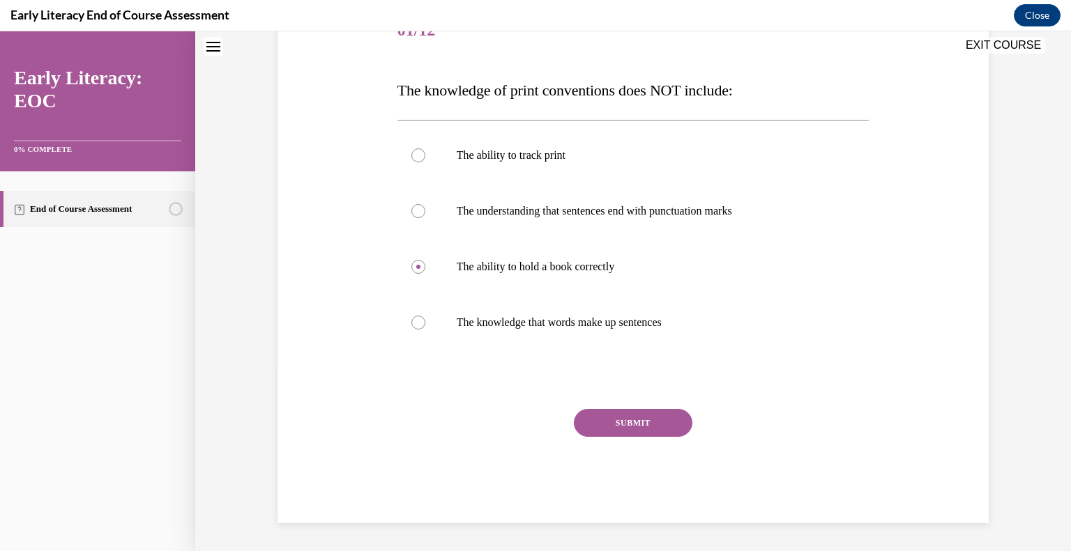
click at [652, 431] on button "SUBMIT" at bounding box center [633, 423] width 118 height 28
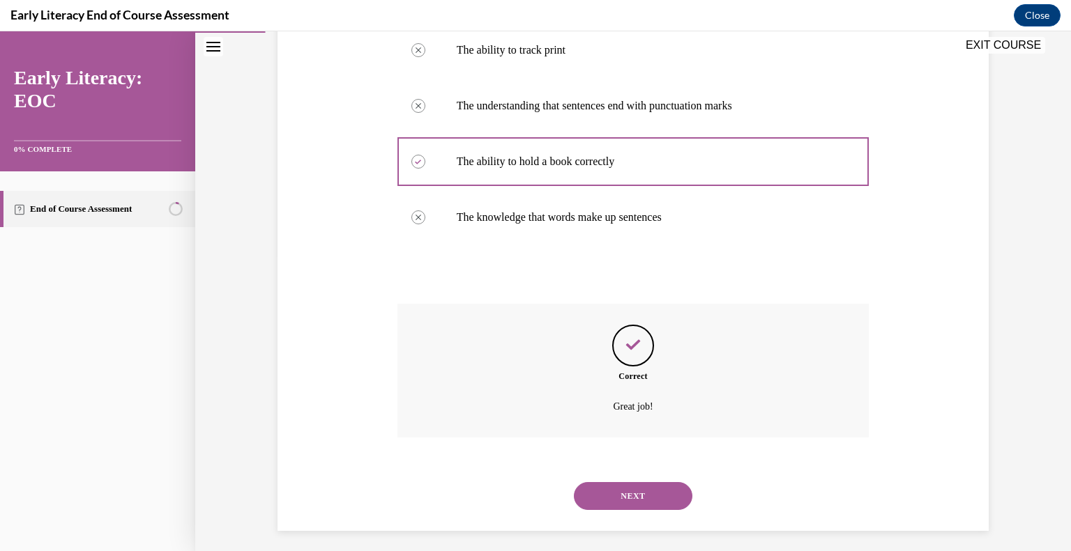
scroll to position [303, 0]
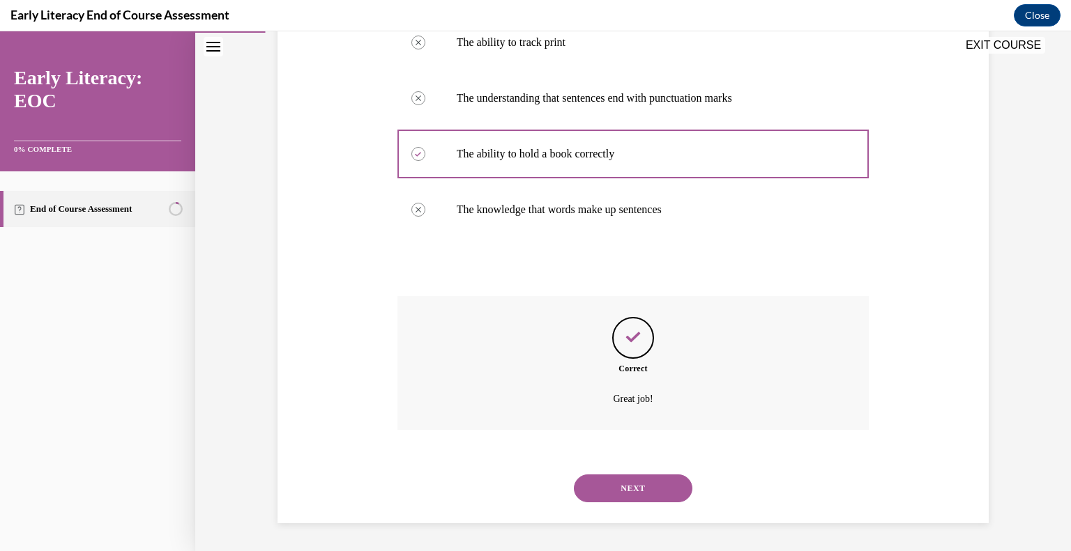
click at [625, 484] on button "NEXT" at bounding box center [633, 489] width 118 height 28
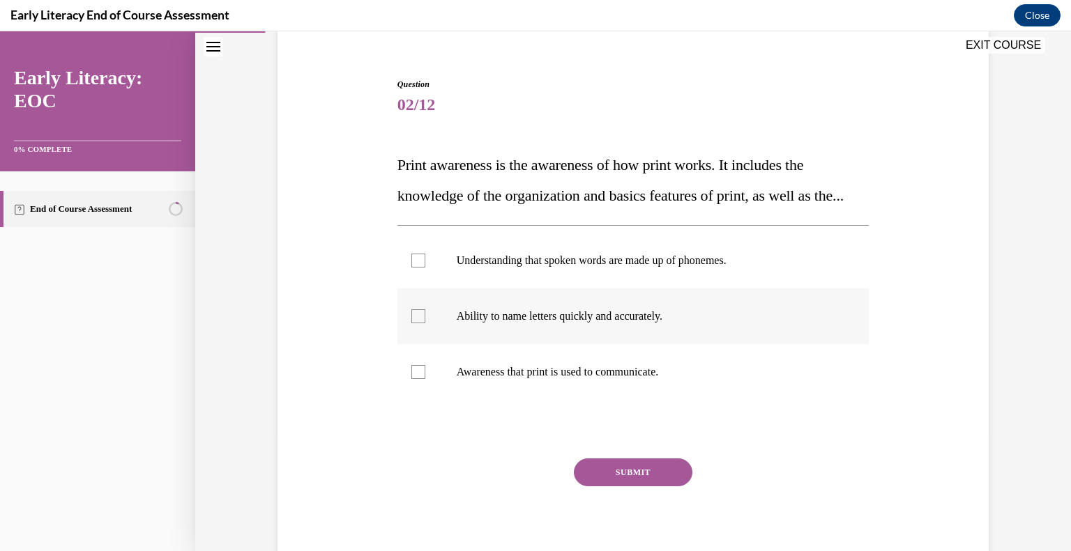
scroll to position [116, 0]
click at [574, 323] on p "Ability to name letters quickly and accurately." at bounding box center [646, 316] width 378 height 14
click at [627, 486] on button "SUBMIT" at bounding box center [633, 472] width 118 height 28
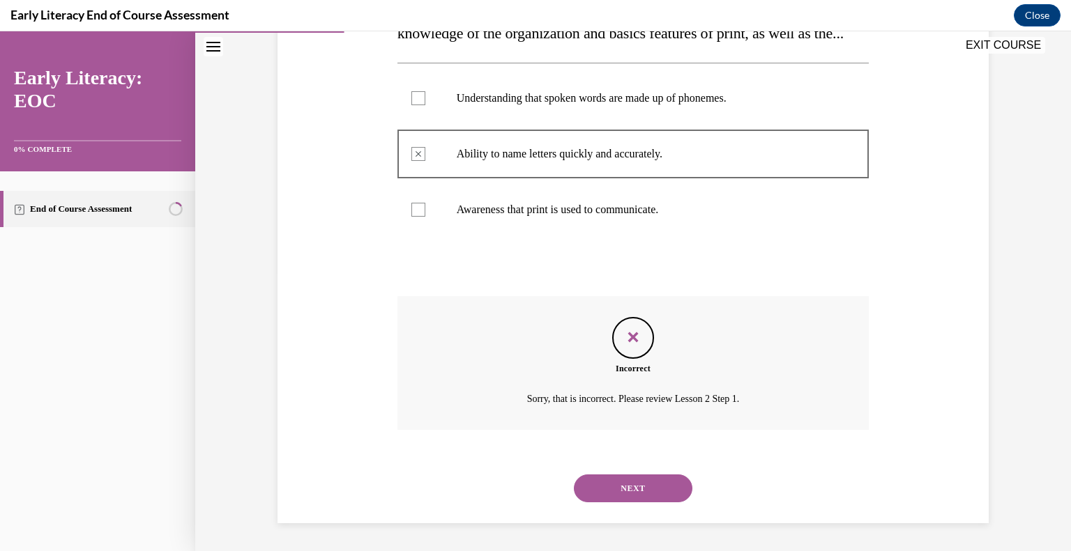
scroll to position [309, 0]
click at [631, 486] on button "NEXT" at bounding box center [633, 489] width 118 height 28
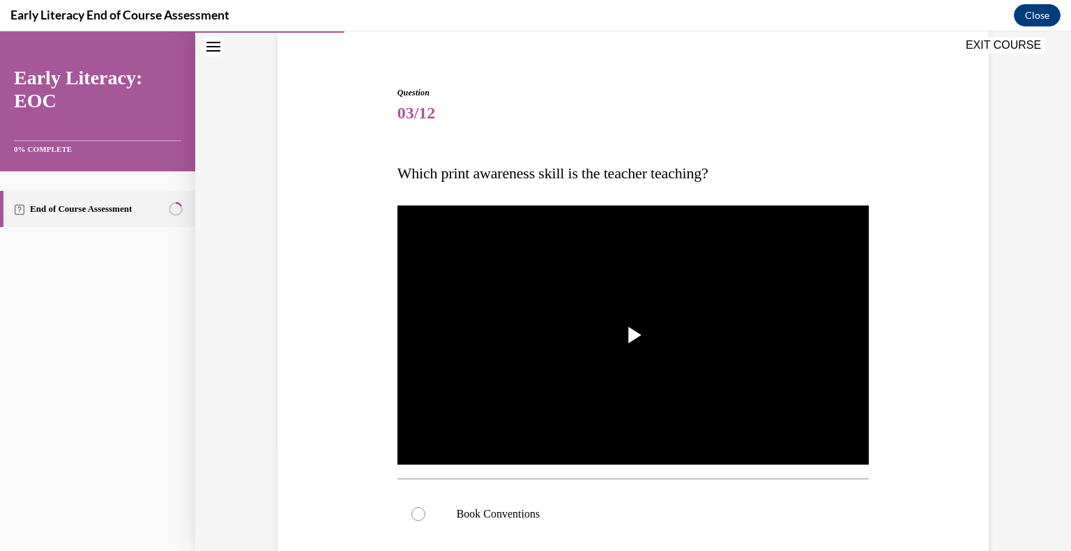
scroll to position [108, 0]
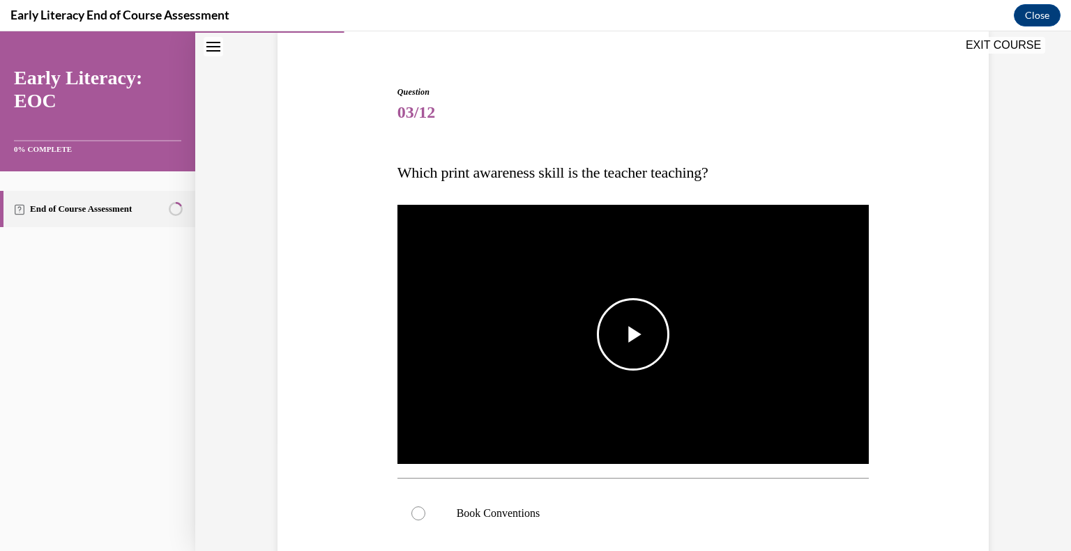
click at [633, 335] on span "Video player" at bounding box center [633, 335] width 0 height 0
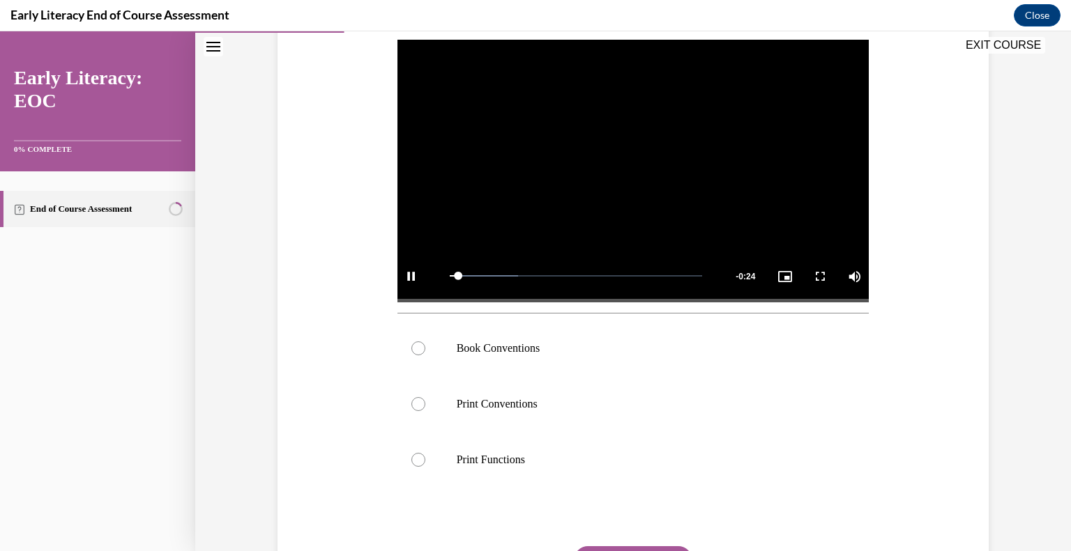
scroll to position [274, 0]
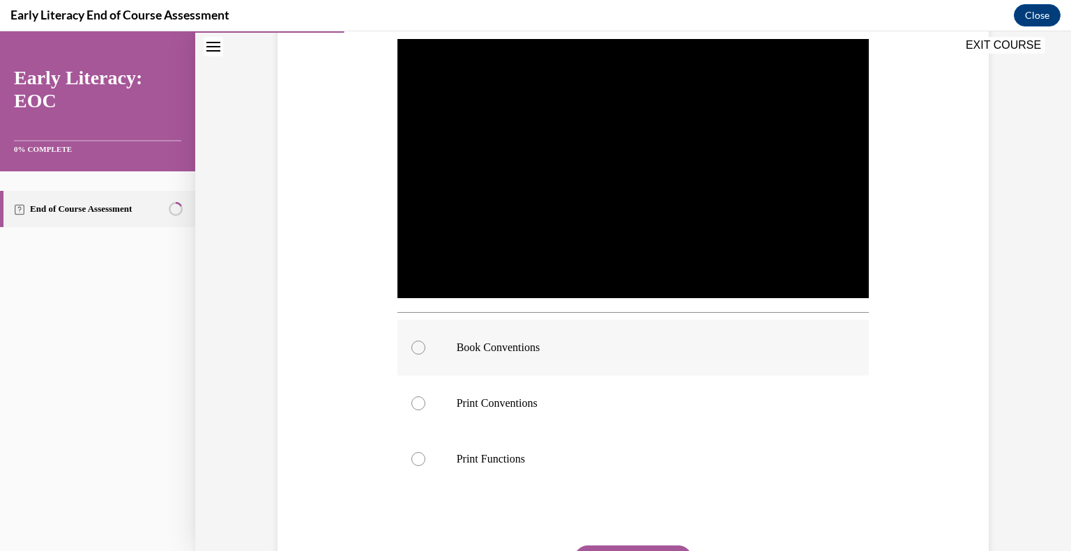
click at [503, 367] on div at bounding box center [633, 348] width 472 height 56
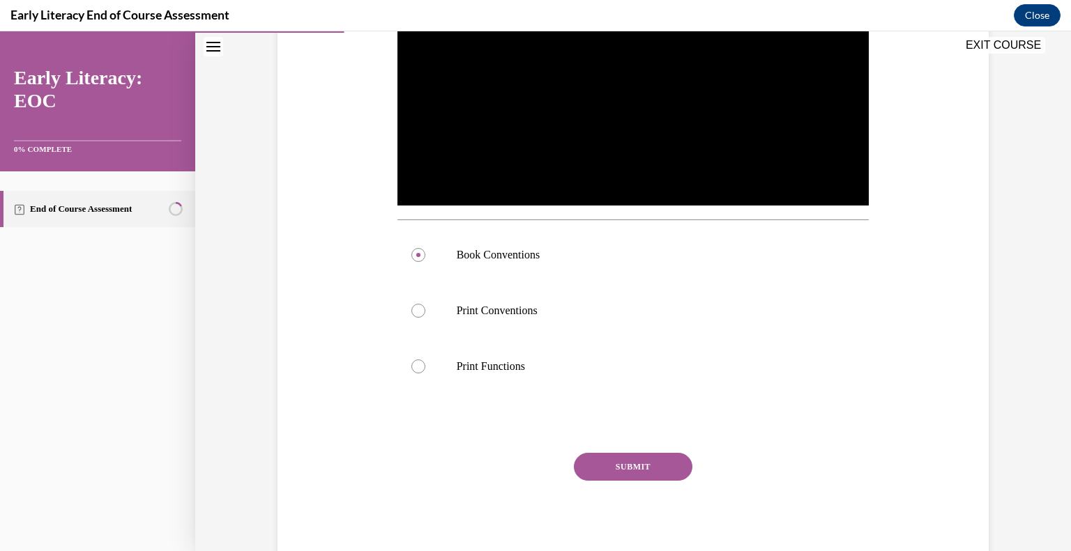
click at [618, 475] on button "SUBMIT" at bounding box center [633, 467] width 118 height 28
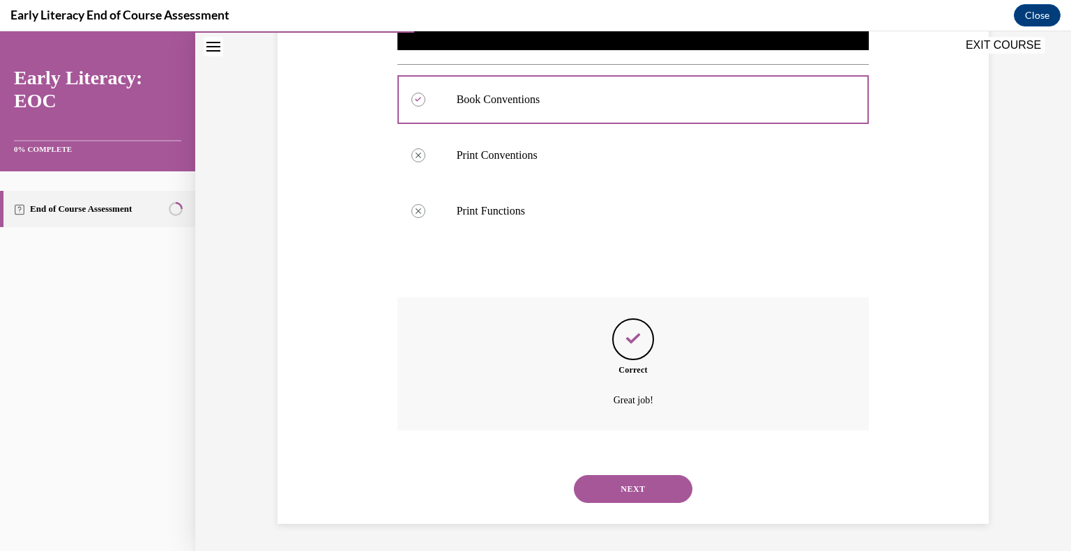
scroll to position [523, 0]
click at [627, 510] on div "NEXT" at bounding box center [633, 489] width 472 height 56
click at [629, 487] on button "NEXT" at bounding box center [633, 489] width 118 height 28
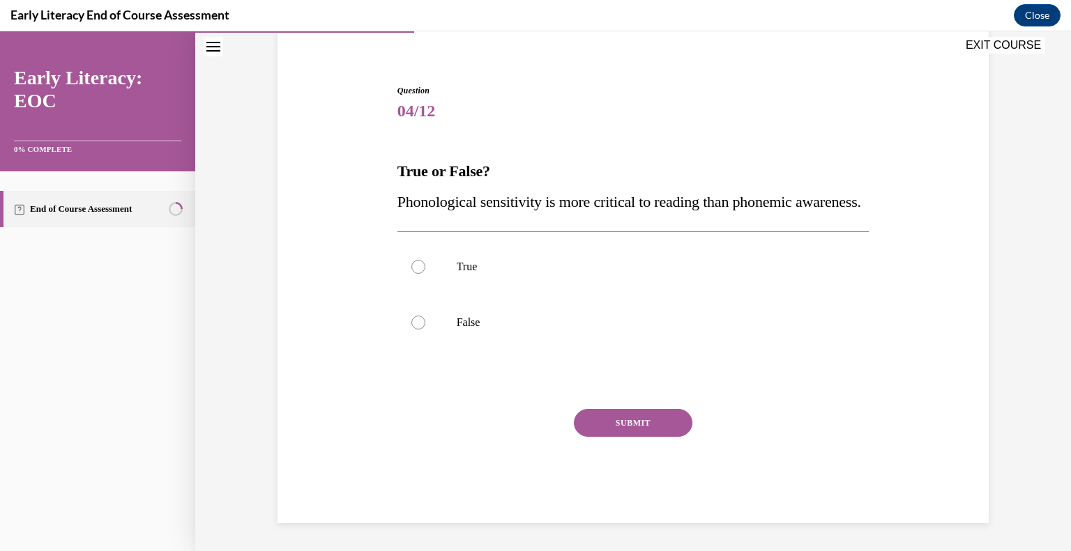
scroll to position [140, 0]
click at [560, 322] on p "False" at bounding box center [646, 323] width 378 height 14
click at [648, 417] on button "SUBMIT" at bounding box center [633, 423] width 118 height 28
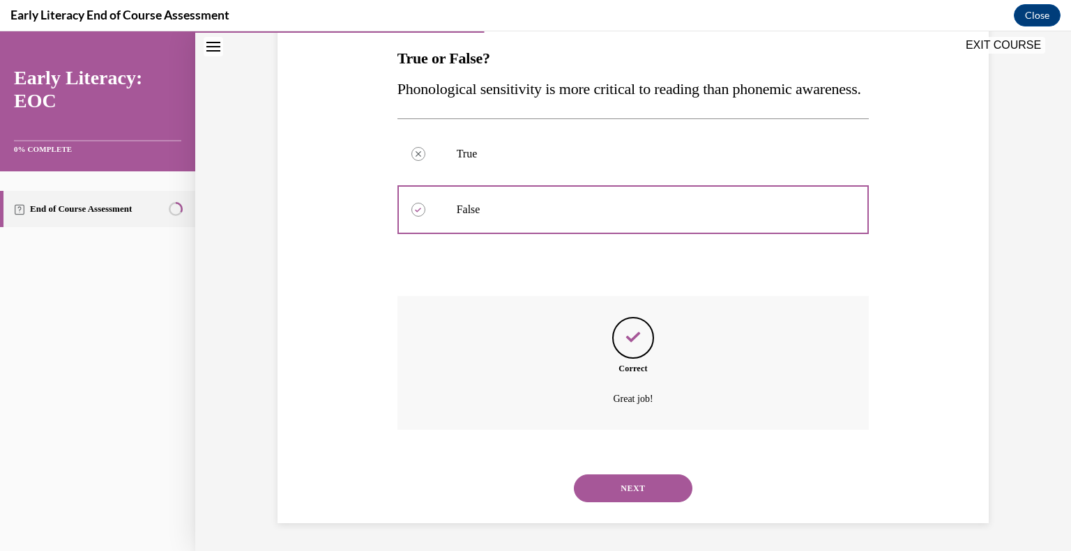
scroll to position [253, 0]
click at [627, 480] on button "NEXT" at bounding box center [633, 489] width 118 height 28
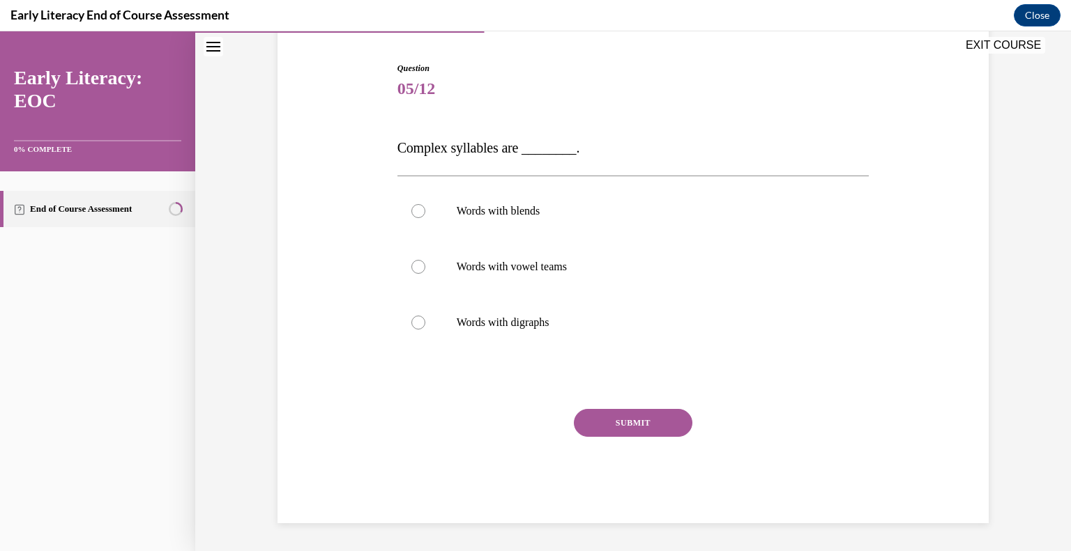
scroll to position [132, 0]
click at [583, 218] on div at bounding box center [633, 211] width 472 height 56
click at [624, 429] on button "SUBMIT" at bounding box center [633, 423] width 118 height 28
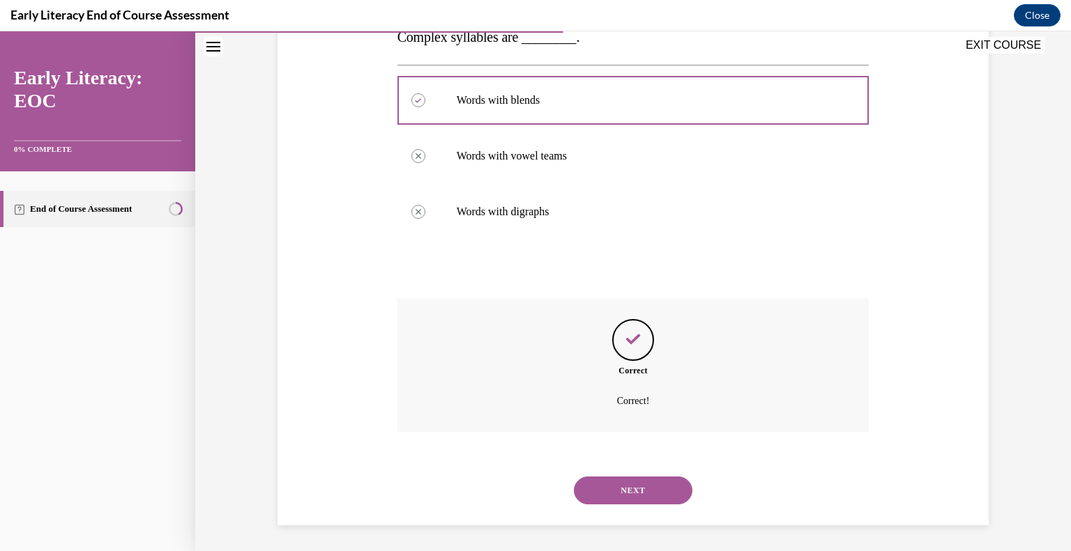
scroll to position [245, 0]
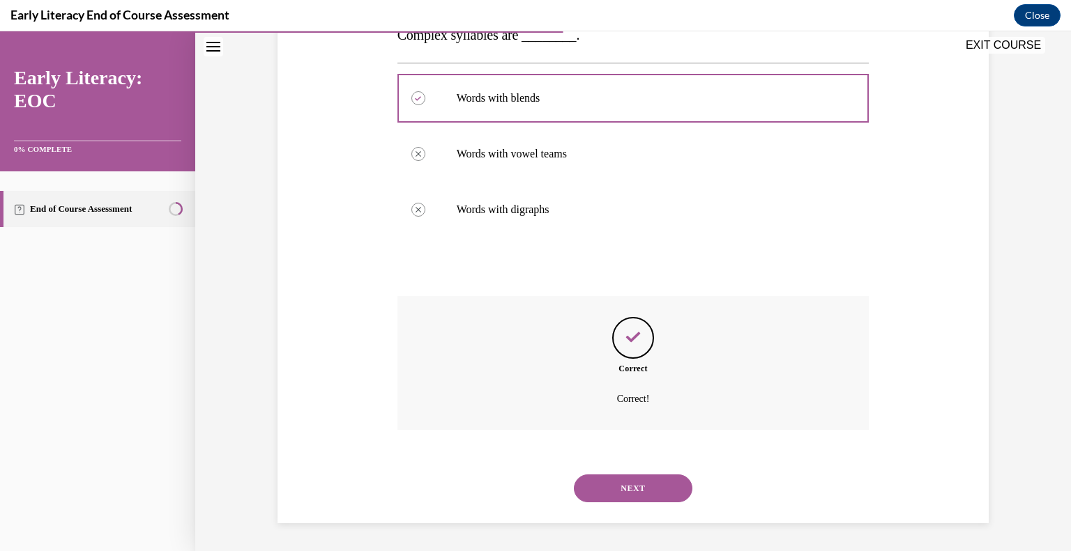
click at [620, 484] on button "NEXT" at bounding box center [633, 489] width 118 height 28
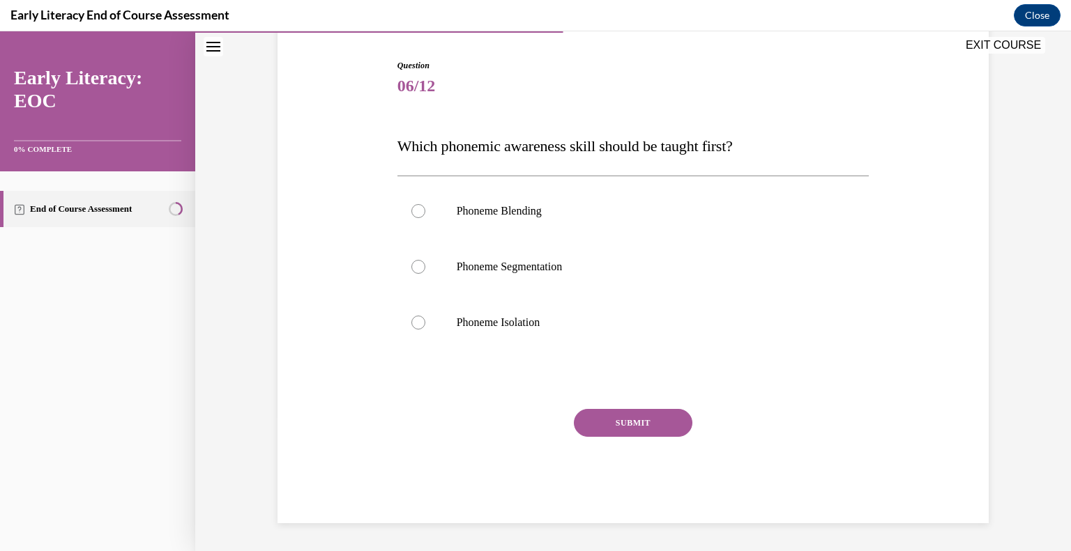
scroll to position [135, 0]
click at [519, 325] on p "Phoneme Isolation" at bounding box center [646, 323] width 378 height 14
click at [641, 416] on button "SUBMIT" at bounding box center [633, 423] width 118 height 28
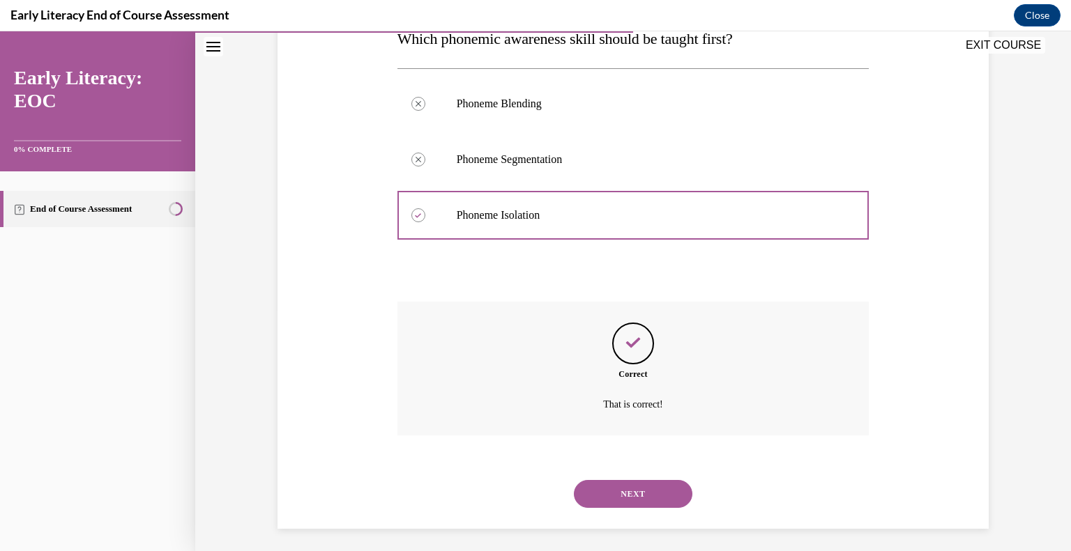
scroll to position [247, 0]
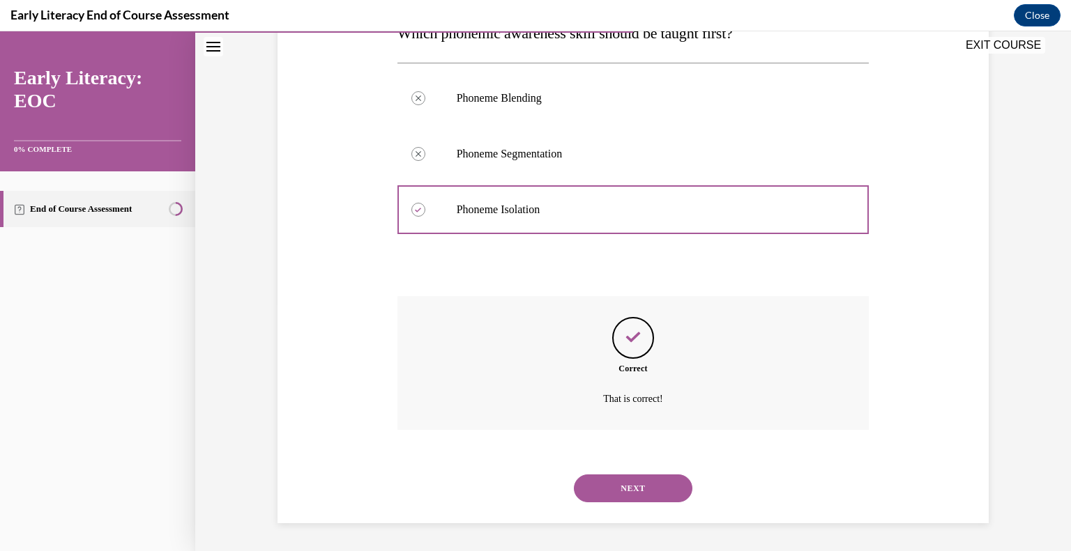
click at [631, 489] on button "NEXT" at bounding box center [633, 489] width 118 height 28
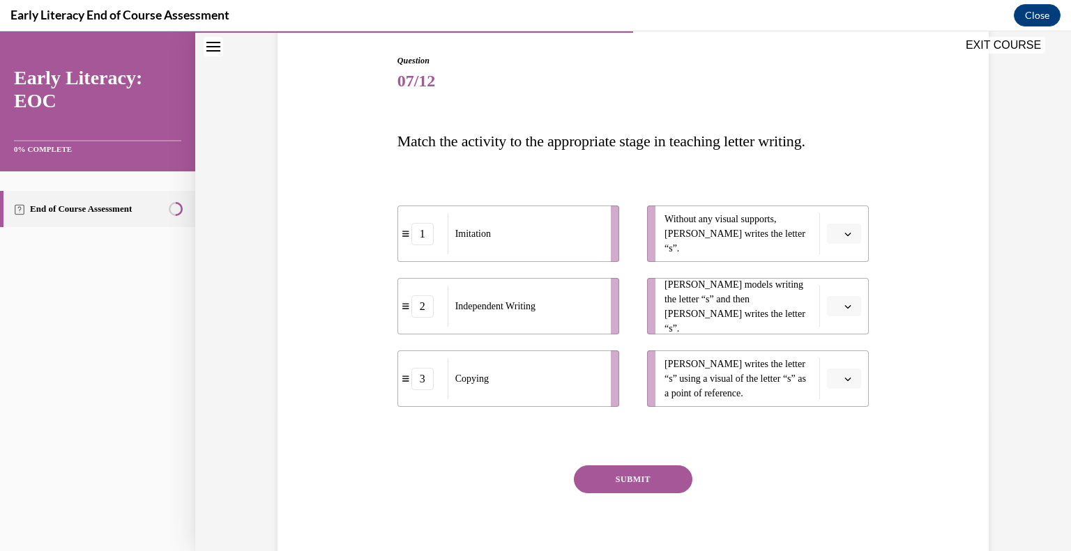
scroll to position [182, 0]
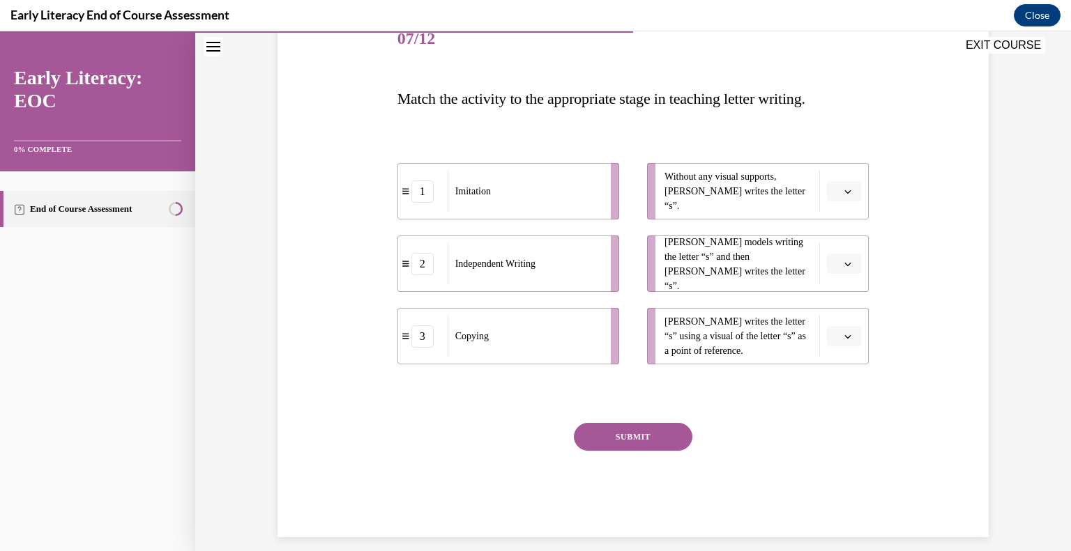
click at [836, 343] on button "button" at bounding box center [844, 336] width 34 height 21
click at [838, 452] on div "3" at bounding box center [837, 451] width 35 height 28
click at [846, 256] on button "button" at bounding box center [844, 264] width 34 height 21
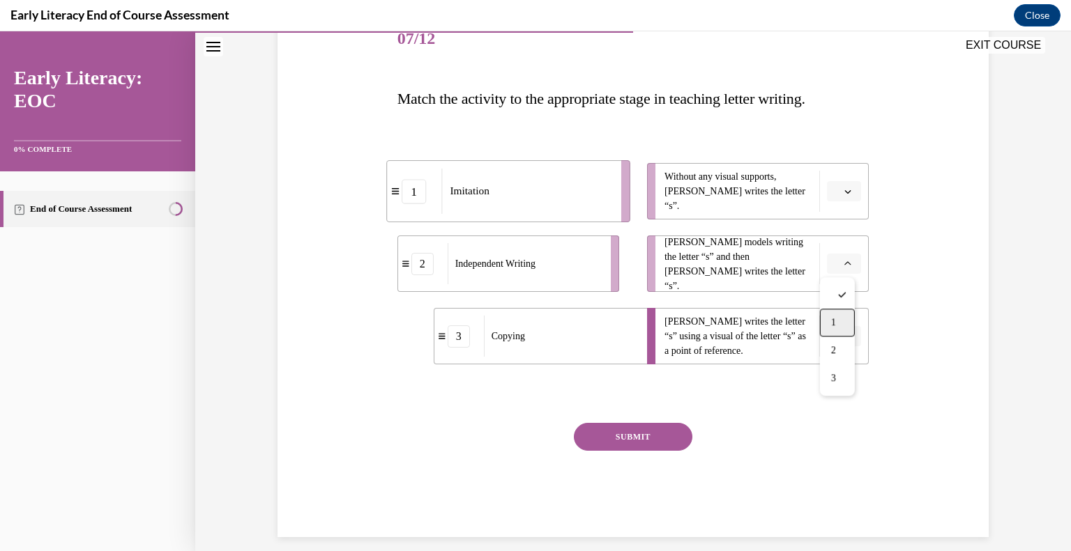
click at [834, 325] on span "1" at bounding box center [833, 322] width 5 height 11
click at [848, 207] on li "Without any visual supports, Tina writes the letter “s”." at bounding box center [758, 191] width 222 height 56
click at [838, 183] on button "button" at bounding box center [844, 191] width 34 height 21
click at [827, 282] on div "2" at bounding box center [837, 278] width 35 height 28
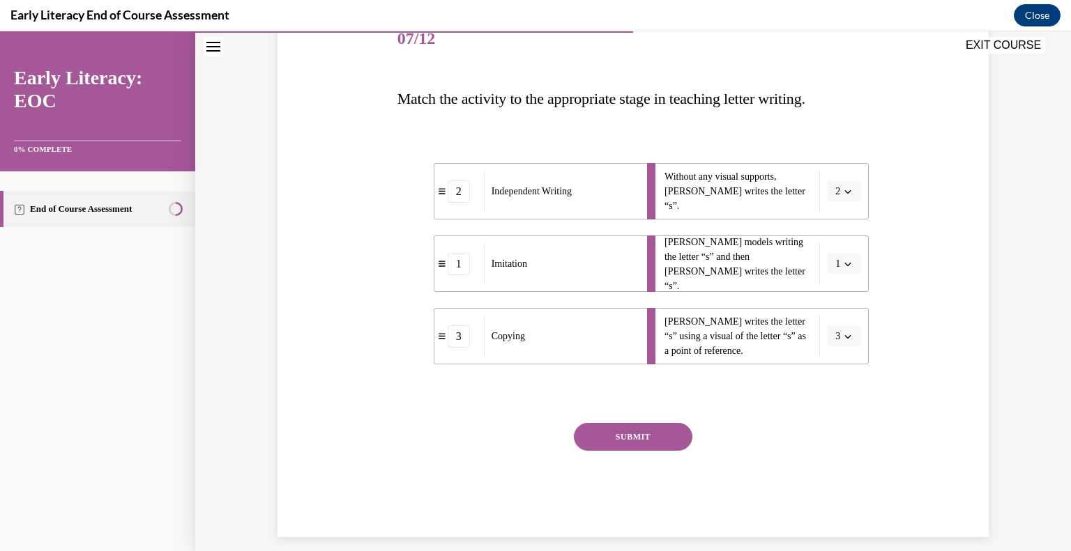
click at [631, 431] on button "SUBMIT" at bounding box center [633, 437] width 118 height 28
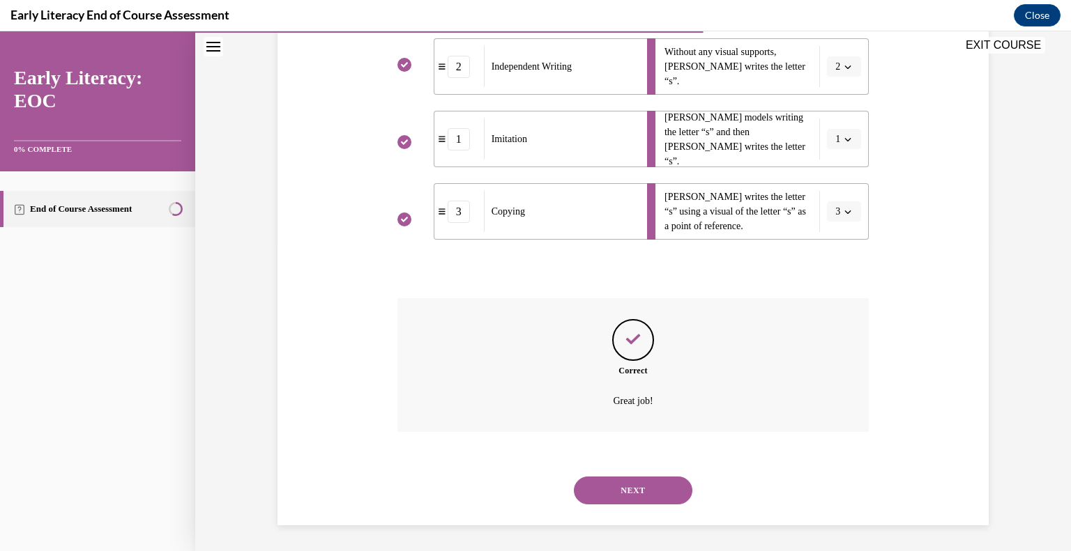
scroll to position [309, 0]
click at [624, 481] on button "NEXT" at bounding box center [633, 489] width 118 height 28
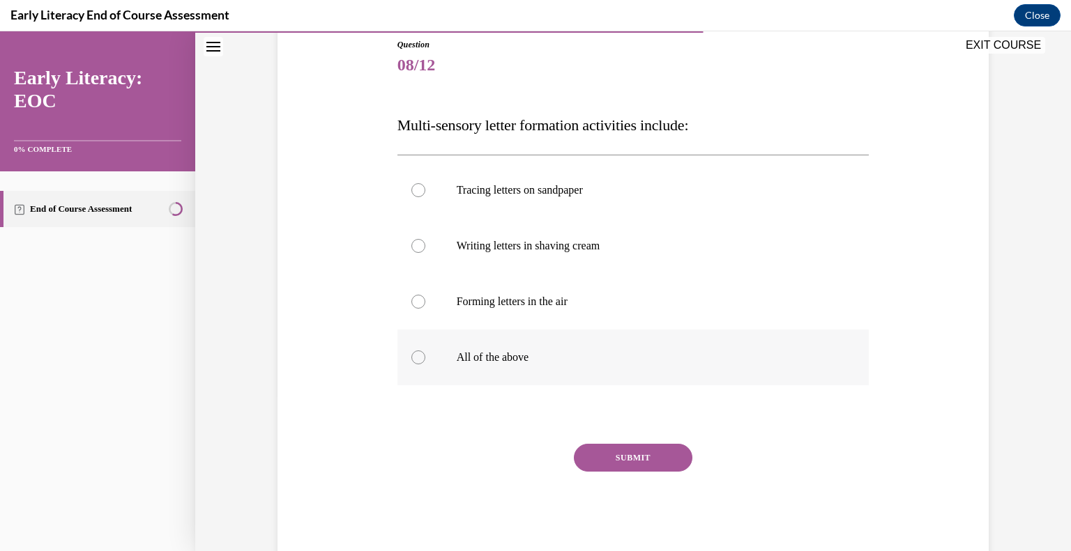
click at [537, 358] on p "All of the above" at bounding box center [646, 358] width 378 height 14
click at [623, 473] on div "SUBMIT" at bounding box center [633, 479] width 472 height 70
click at [624, 453] on button "SUBMIT" at bounding box center [633, 458] width 118 height 28
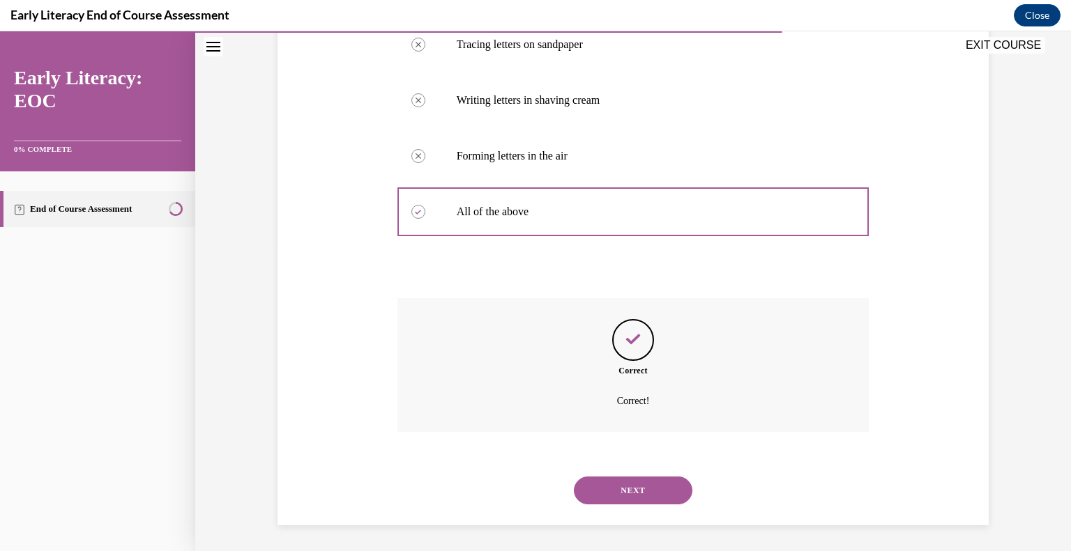
scroll to position [303, 0]
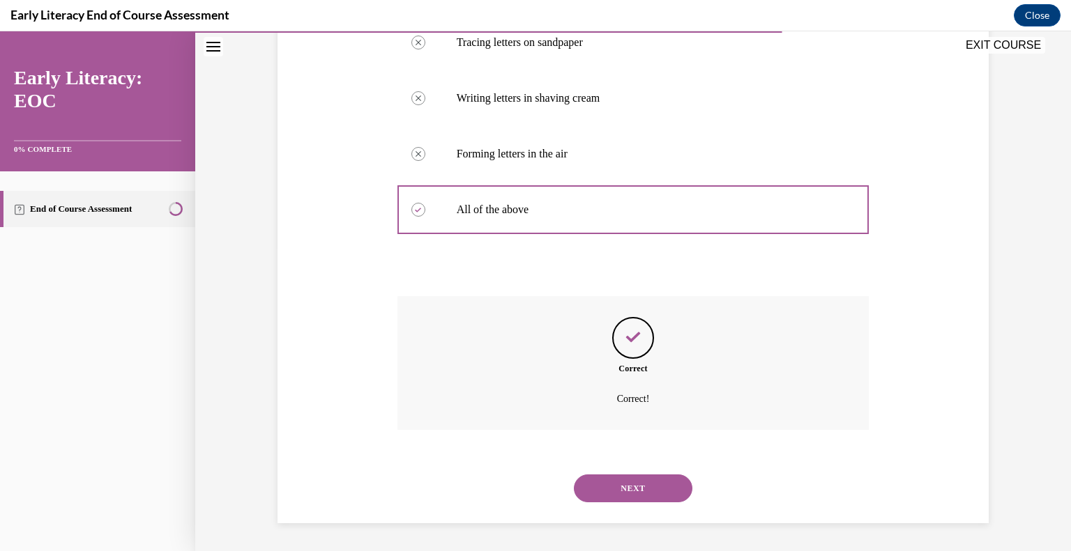
click at [626, 493] on button "NEXT" at bounding box center [633, 489] width 118 height 28
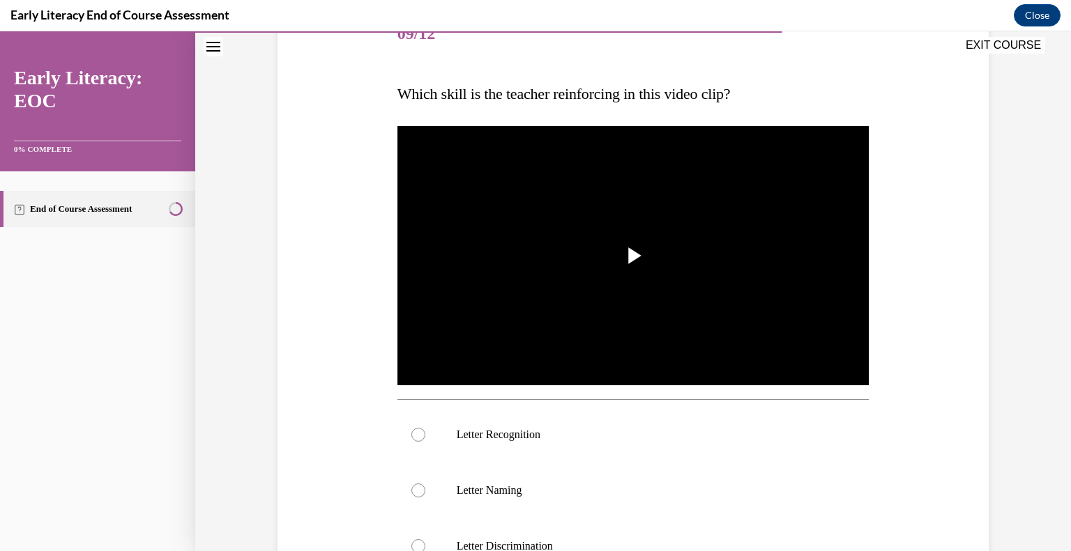
scroll to position [224, 0]
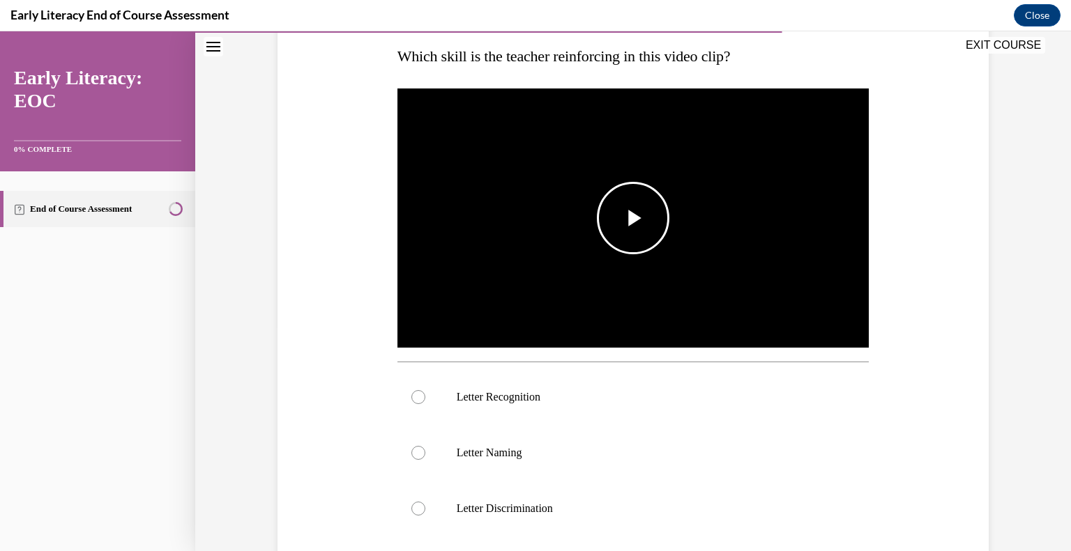
click at [633, 218] on span "Video player" at bounding box center [633, 218] width 0 height 0
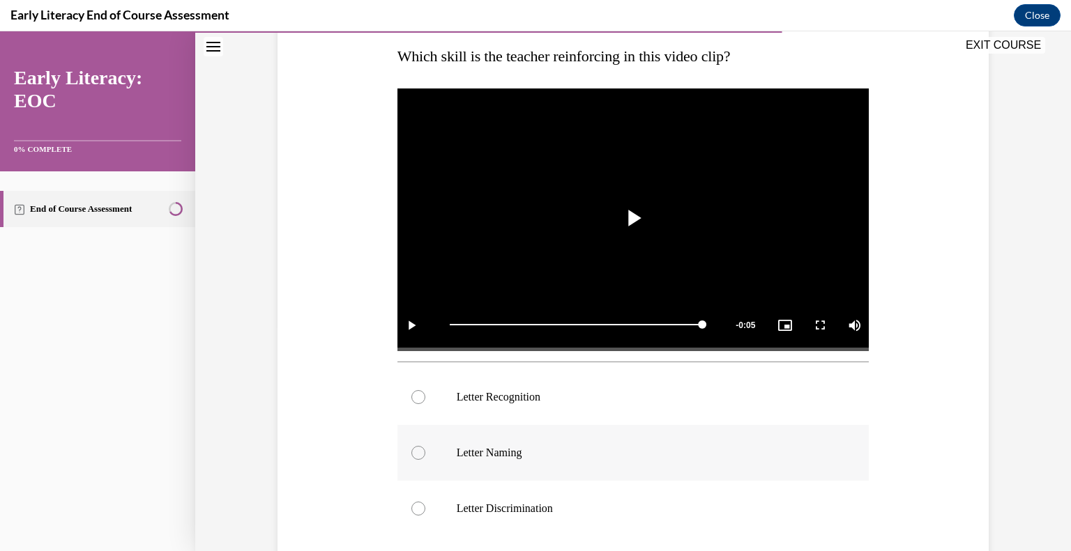
click at [502, 470] on div at bounding box center [633, 453] width 472 height 56
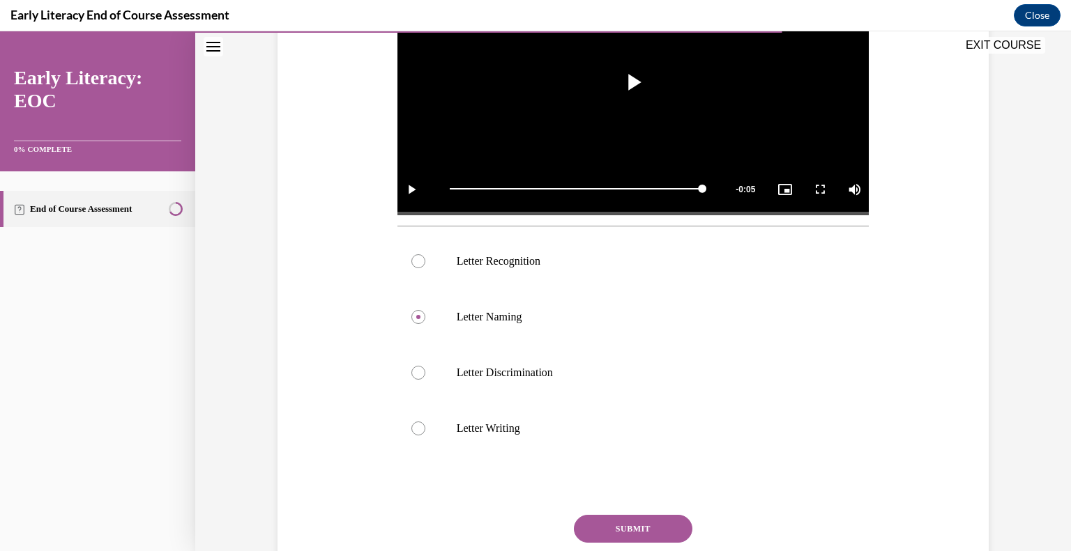
click at [618, 528] on button "SUBMIT" at bounding box center [633, 529] width 118 height 28
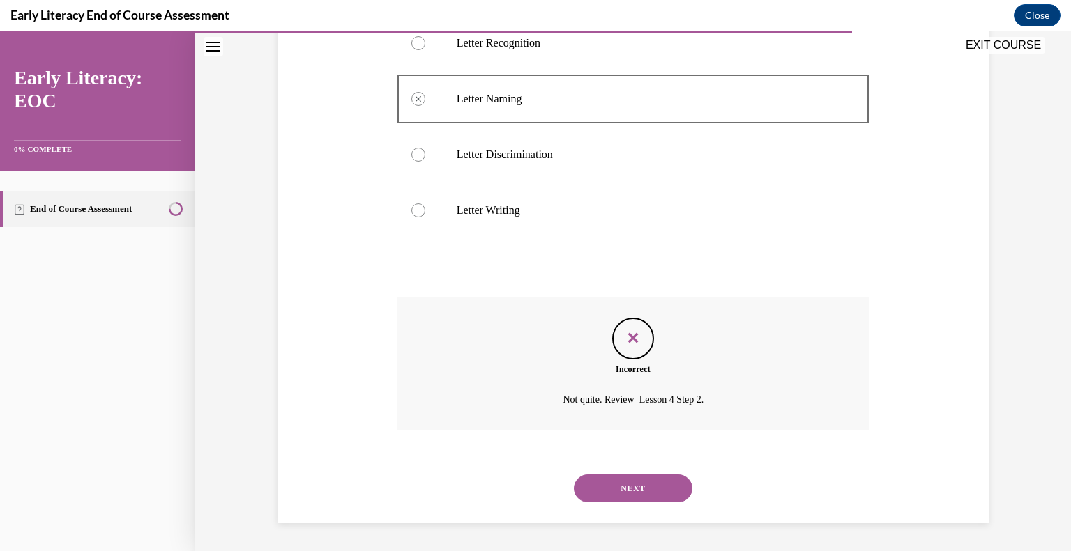
scroll to position [578, 0]
click at [624, 493] on button "NEXT" at bounding box center [633, 489] width 118 height 28
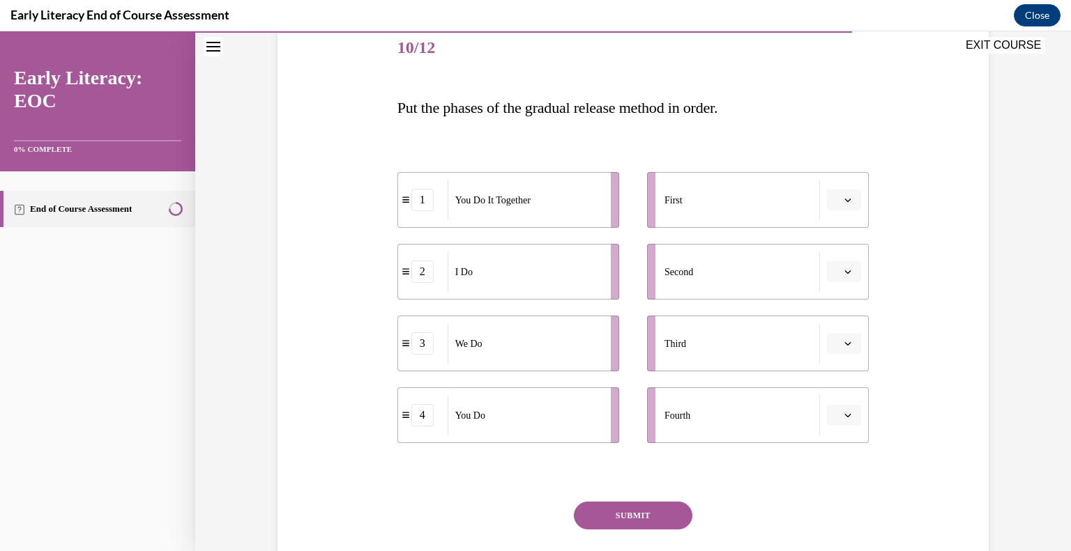
scroll to position [174, 0]
click at [846, 204] on span "button" at bounding box center [848, 199] width 10 height 10
click at [829, 289] on div "2" at bounding box center [837, 287] width 35 height 28
click at [843, 272] on span "button" at bounding box center [848, 271] width 10 height 10
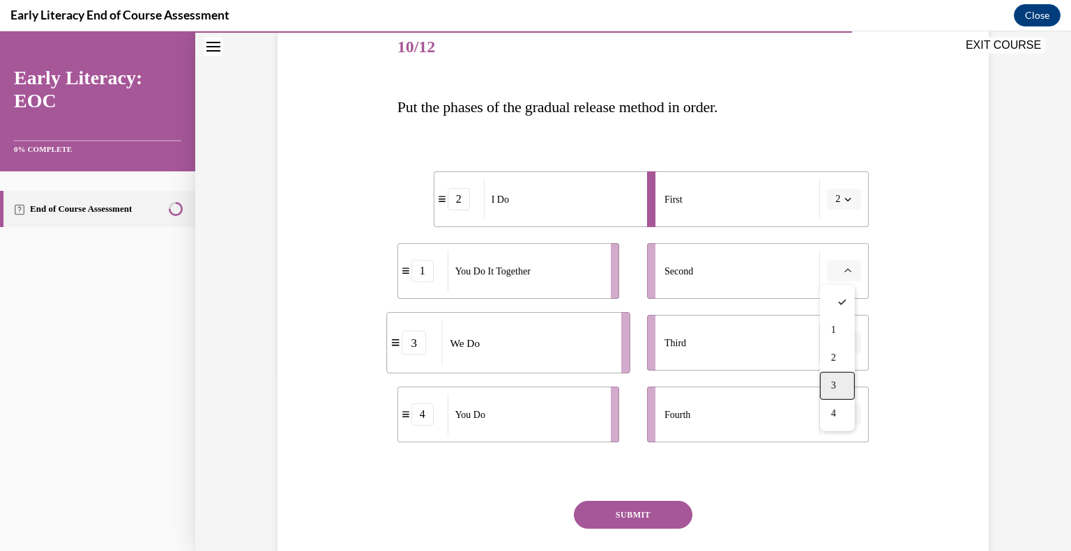
click at [826, 377] on div "3" at bounding box center [837, 386] width 35 height 28
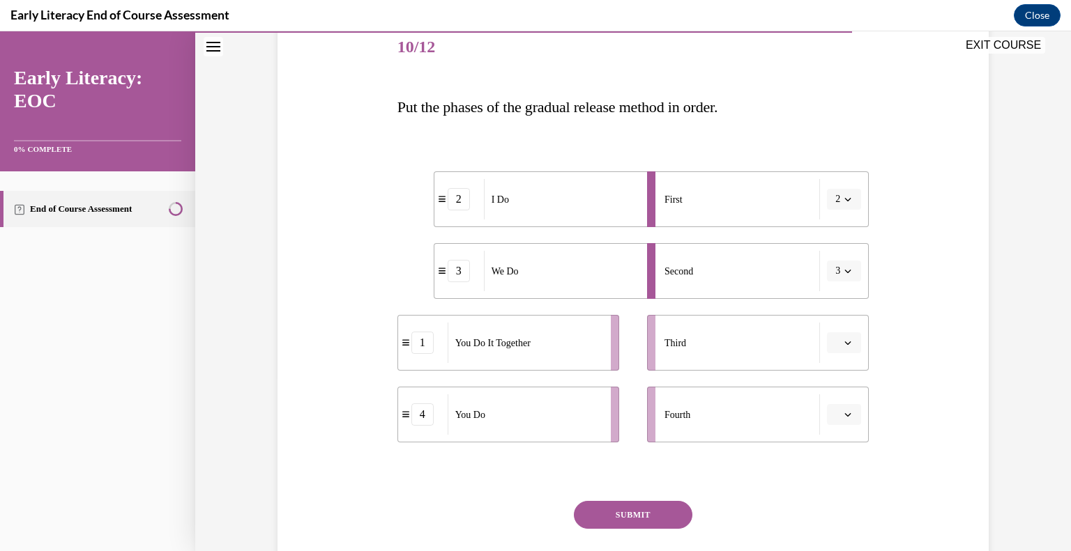
click at [843, 347] on span "button" at bounding box center [848, 343] width 10 height 10
click at [829, 408] on div "1" at bounding box center [837, 402] width 35 height 28
click at [835, 408] on span "Please select an option" at bounding box center [837, 415] width 5 height 14
click at [836, 377] on div "4" at bounding box center [837, 383] width 35 height 28
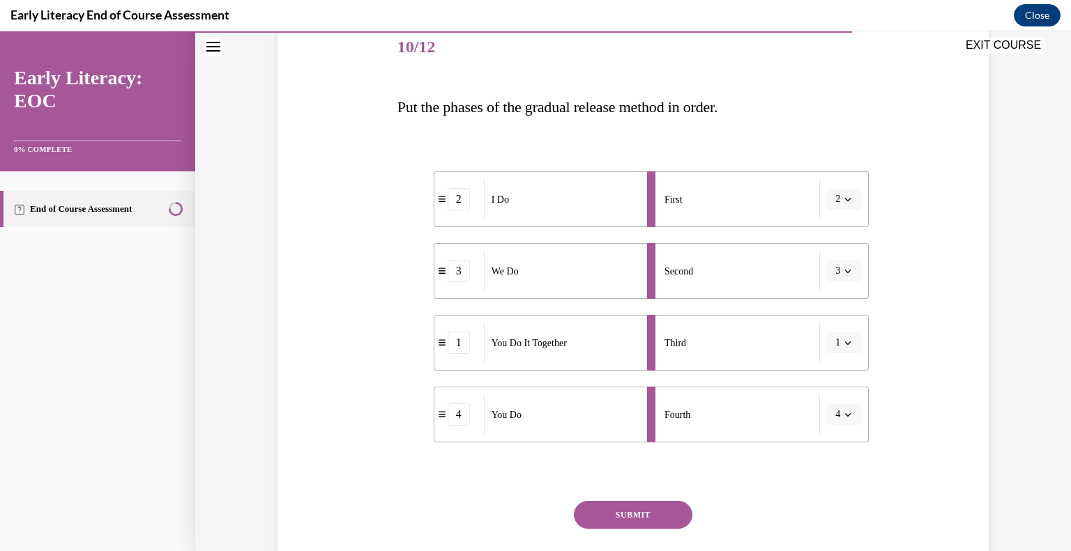
click at [636, 512] on button "SUBMIT" at bounding box center [633, 515] width 118 height 28
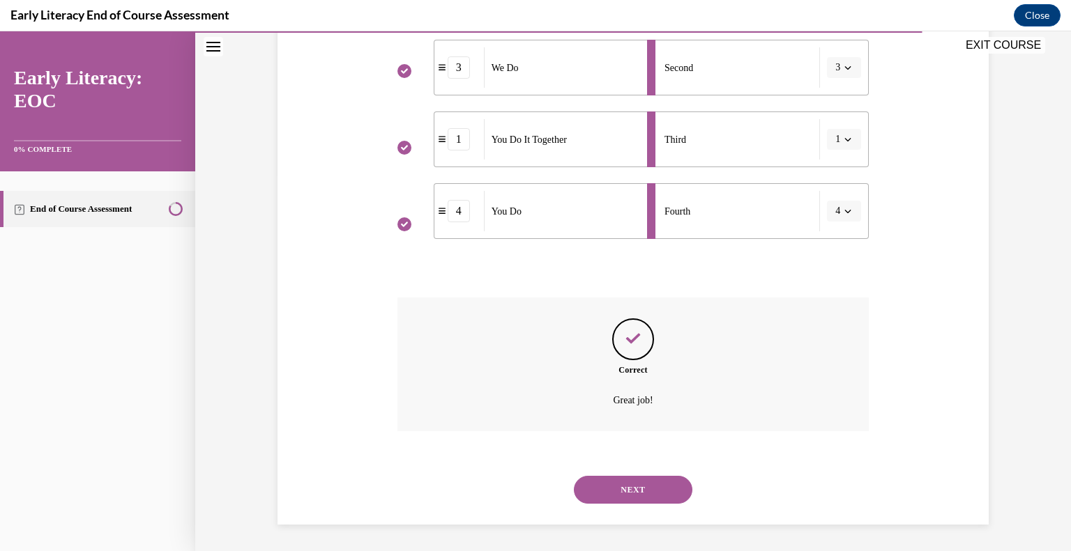
scroll to position [378, 0]
click at [636, 512] on div "NEXT" at bounding box center [633, 489] width 472 height 56
click at [636, 486] on button "NEXT" at bounding box center [633, 489] width 118 height 28
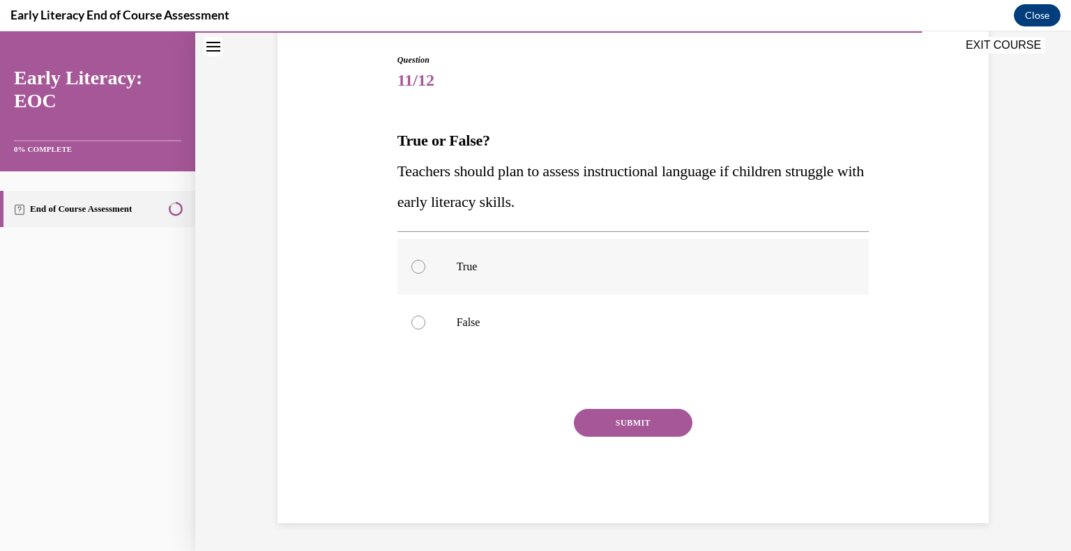
click at [615, 285] on div at bounding box center [633, 267] width 472 height 56
click at [630, 419] on button "SUBMIT" at bounding box center [633, 423] width 118 height 28
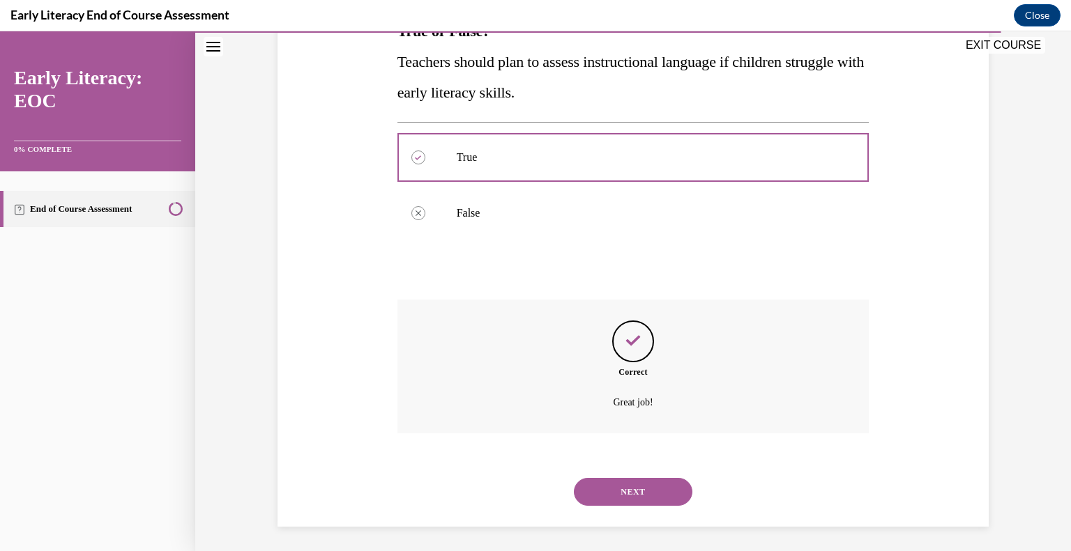
scroll to position [253, 0]
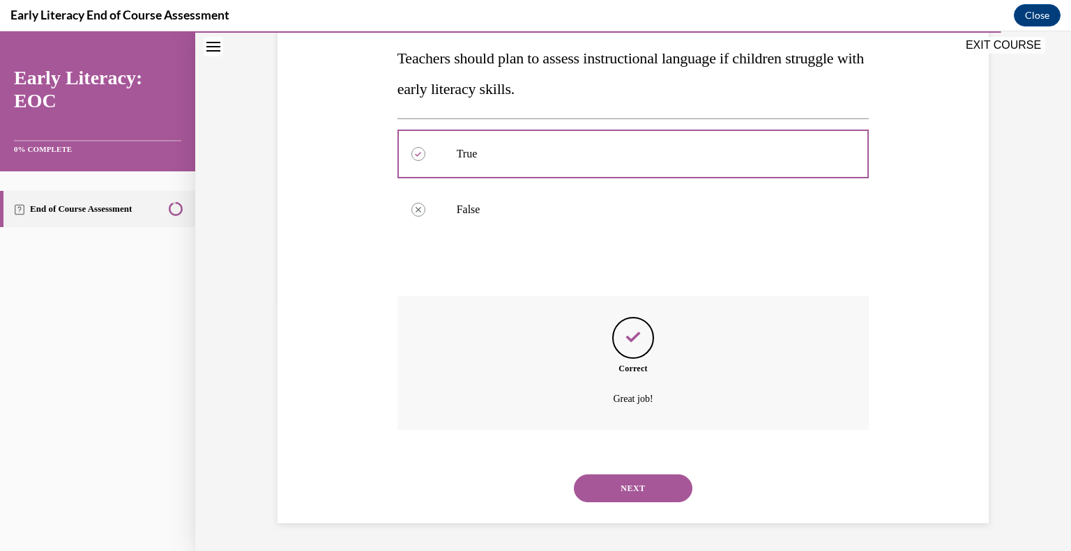
click at [631, 478] on button "NEXT" at bounding box center [633, 489] width 118 height 28
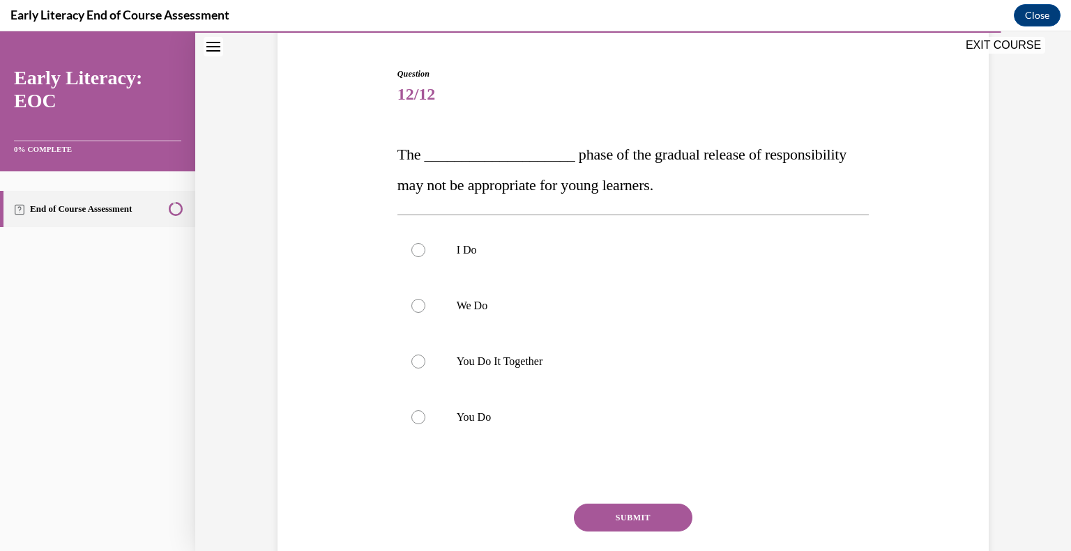
scroll to position [125, 0]
click at [575, 369] on p "You Do It Together" at bounding box center [646, 362] width 378 height 14
click at [622, 521] on button "SUBMIT" at bounding box center [633, 519] width 118 height 28
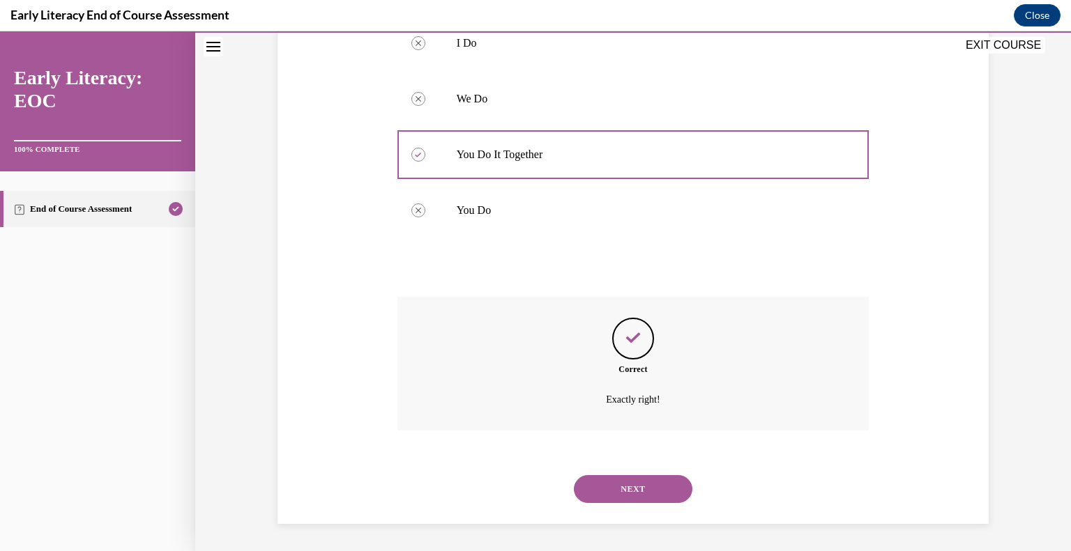
scroll to position [334, 0]
click at [618, 484] on button "NEXT" at bounding box center [633, 489] width 118 height 28
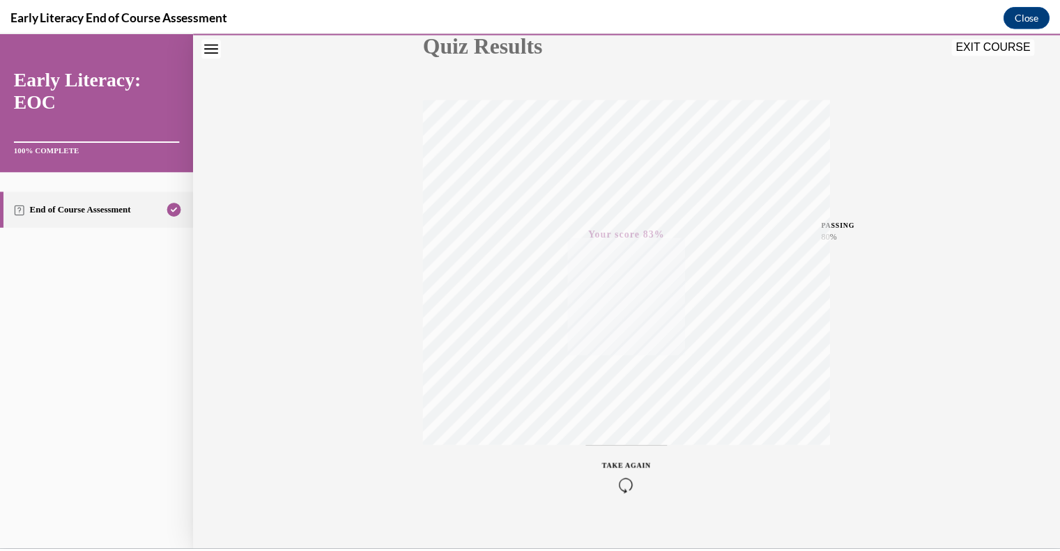
scroll to position [194, 0]
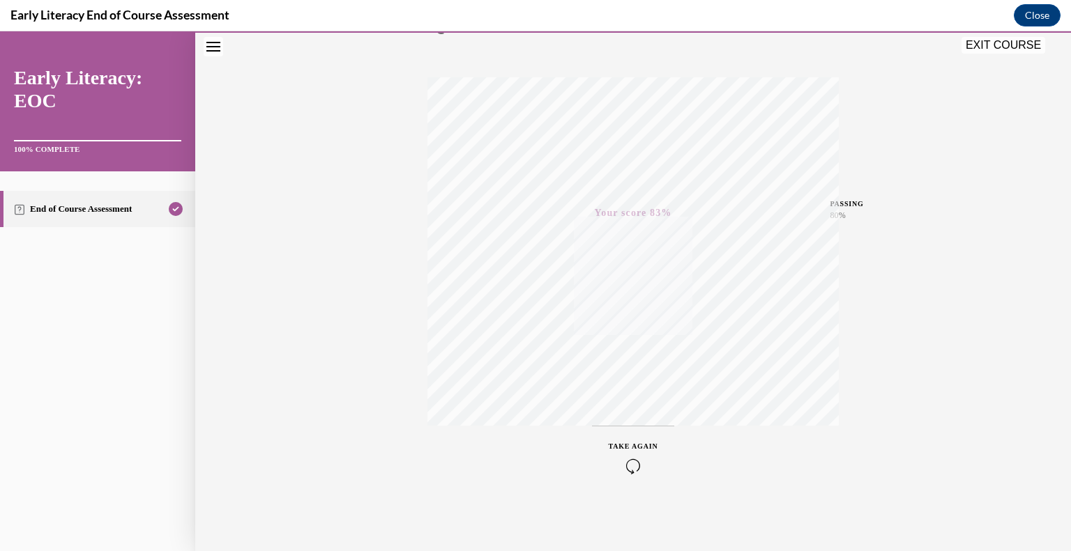
click at [1026, 51] on button "EXIT COURSE" at bounding box center [1003, 45] width 84 height 17
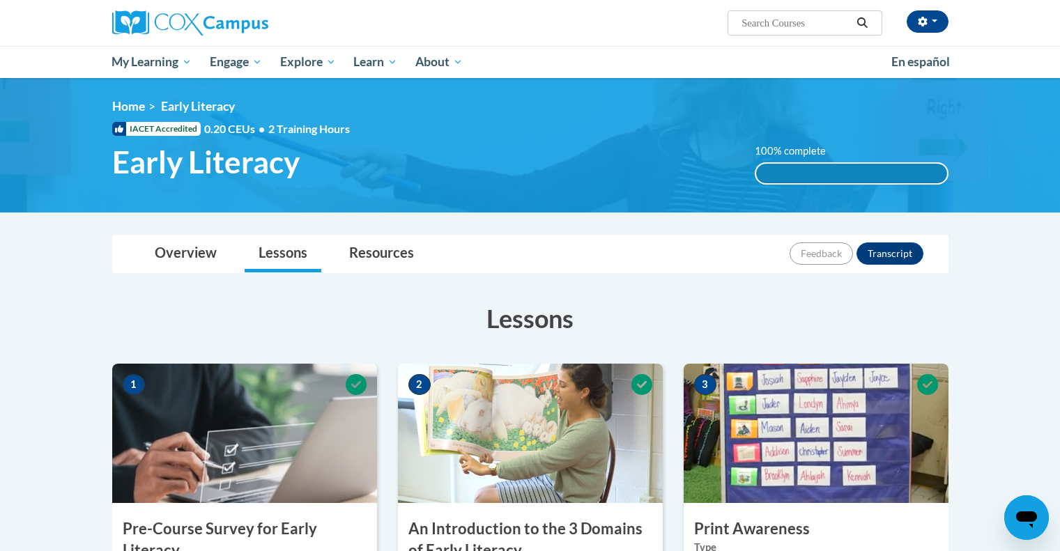
scroll to position [1, 0]
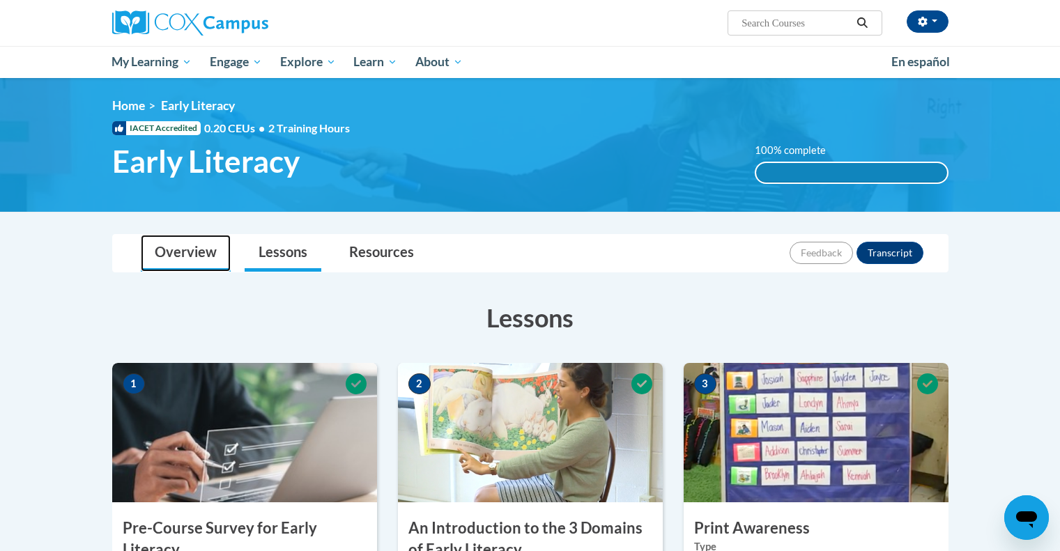
click at [195, 255] on link "Overview" at bounding box center [186, 253] width 90 height 37
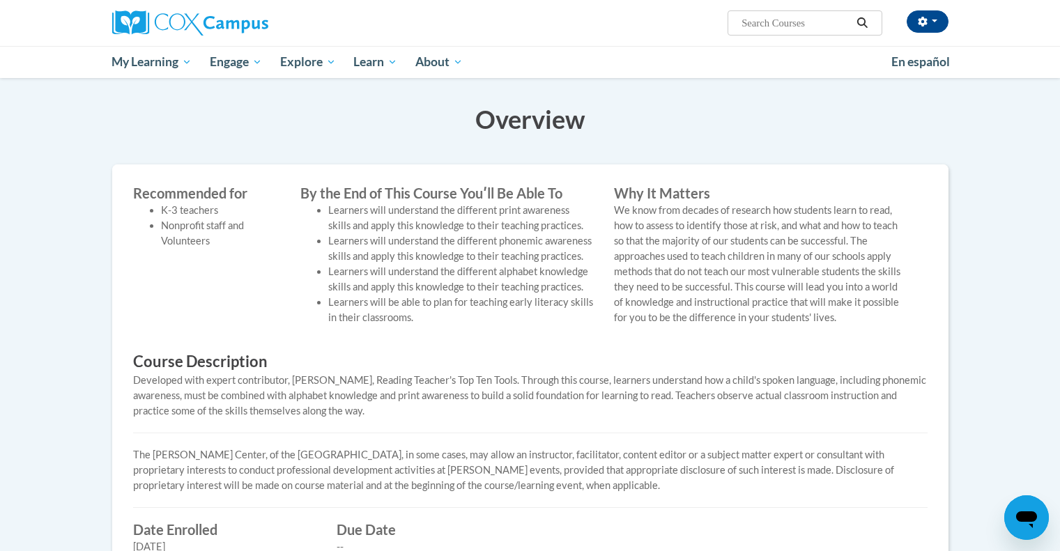
scroll to position [0, 0]
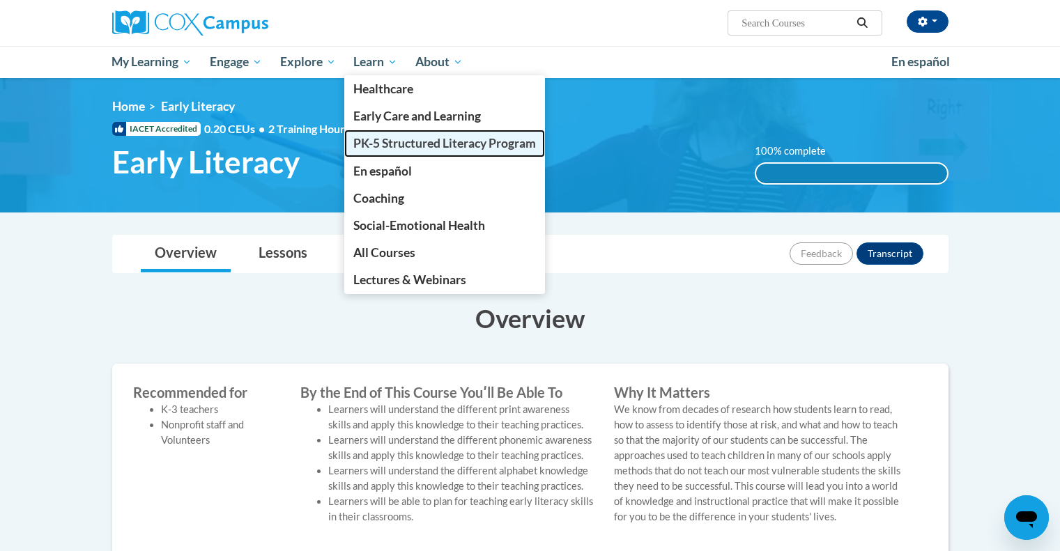
click at [355, 145] on link "PK-5 Structured Literacy Program" at bounding box center [444, 143] width 201 height 27
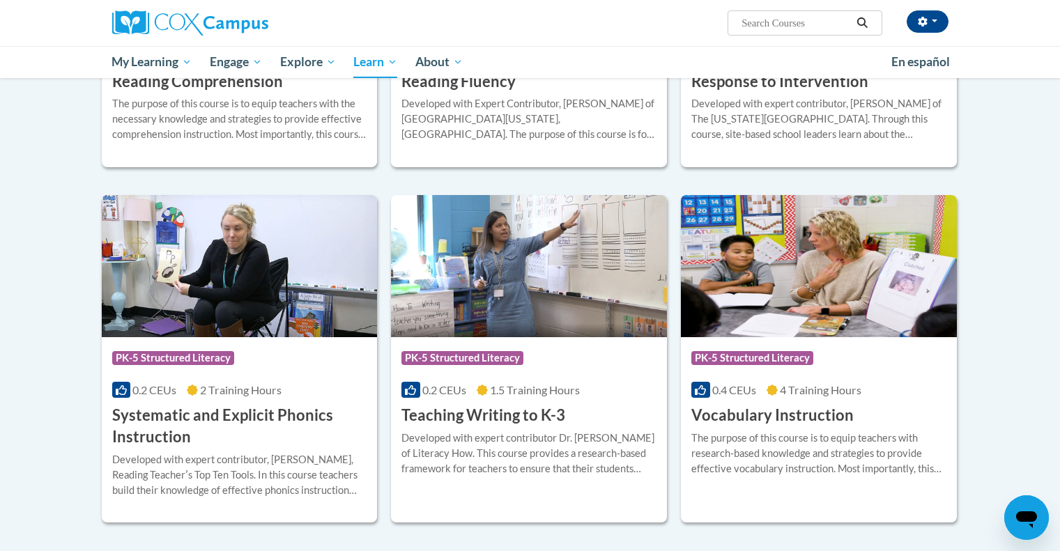
scroll to position [1389, 0]
click at [298, 434] on h3 "Systematic and Explicit Phonics Instruction" at bounding box center [239, 425] width 255 height 43
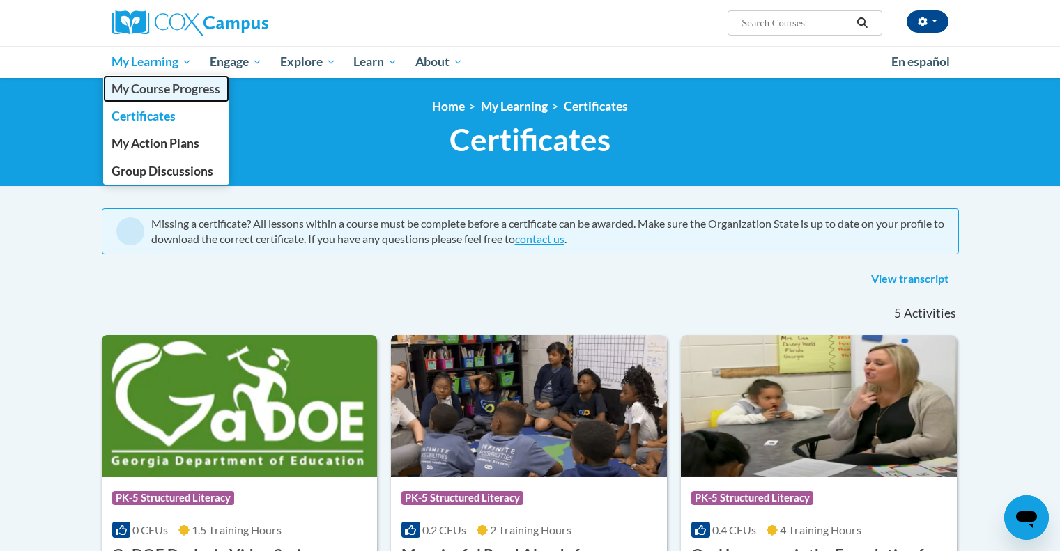
click at [144, 95] on span "My Course Progress" at bounding box center [166, 89] width 109 height 15
